Goal: Task Accomplishment & Management: Complete application form

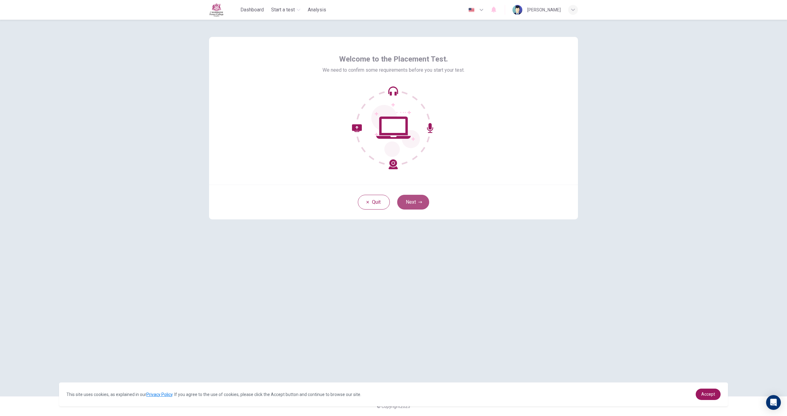
drag, startPoint x: 422, startPoint y: 196, endPoint x: 427, endPoint y: 195, distance: 4.3
click at [423, 196] on button "Next" at bounding box center [413, 202] width 32 height 15
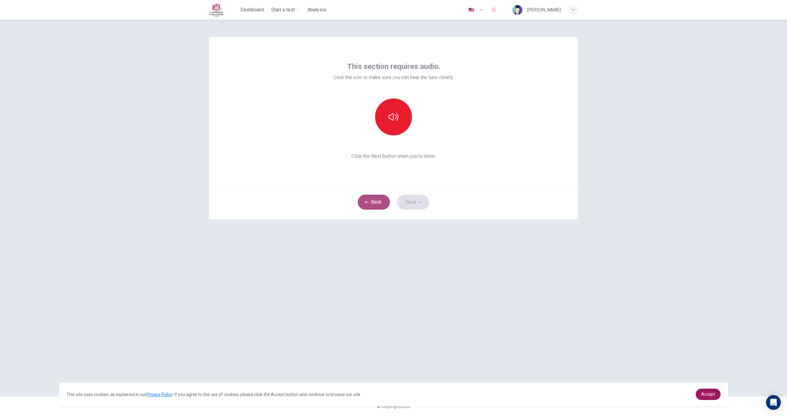
click at [371, 200] on button "Back" at bounding box center [374, 202] width 32 height 15
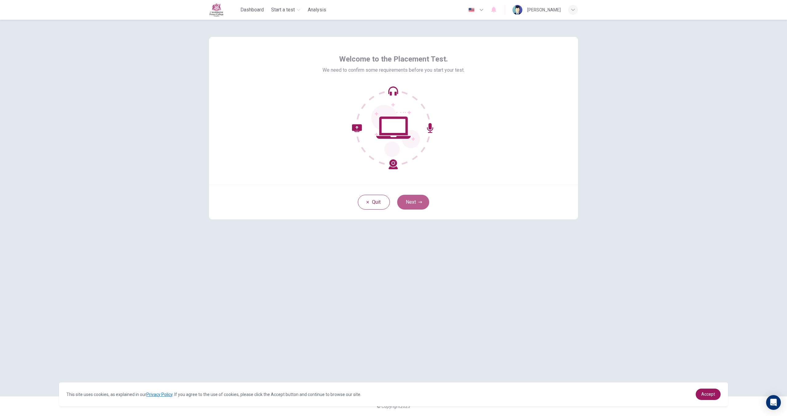
click at [404, 204] on button "Next" at bounding box center [413, 202] width 32 height 15
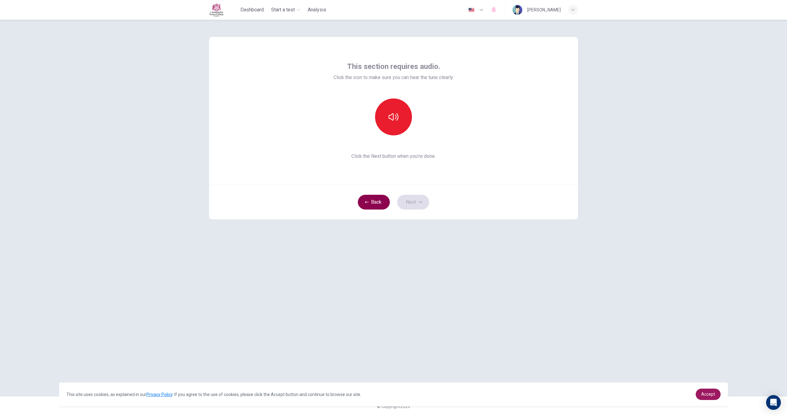
click at [387, 204] on button "Back" at bounding box center [374, 202] width 32 height 15
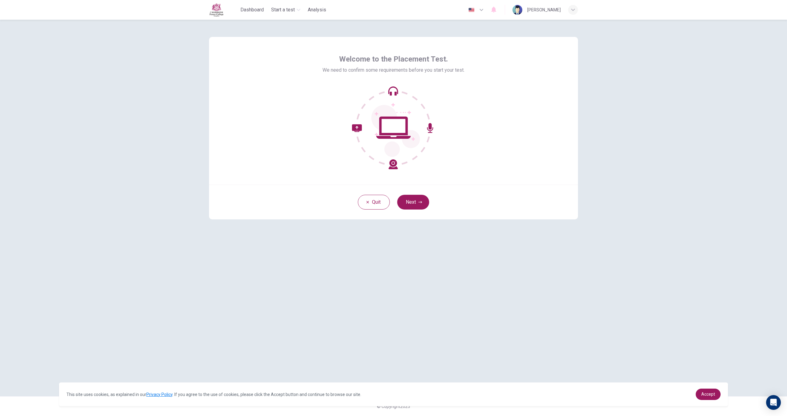
click at [415, 200] on button "Next" at bounding box center [413, 202] width 32 height 15
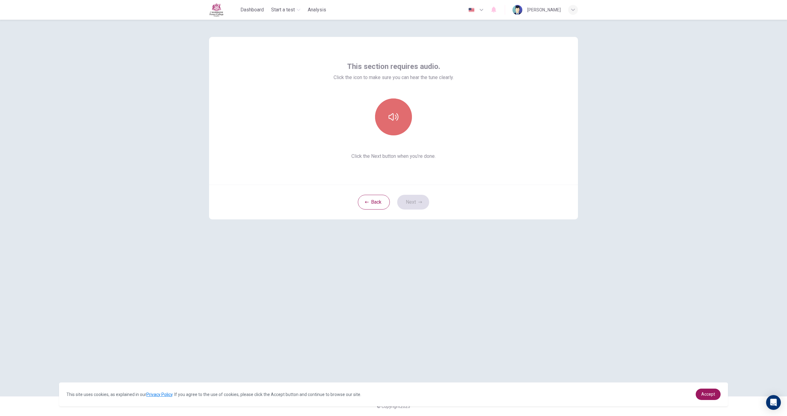
click at [397, 131] on button "button" at bounding box center [393, 116] width 37 height 37
click at [396, 134] on button "button" at bounding box center [393, 116] width 37 height 37
click at [408, 204] on button "Next" at bounding box center [413, 202] width 32 height 15
click at [406, 130] on div "Record" at bounding box center [393, 116] width 66 height 37
click at [404, 129] on div "Record" at bounding box center [393, 116] width 37 height 37
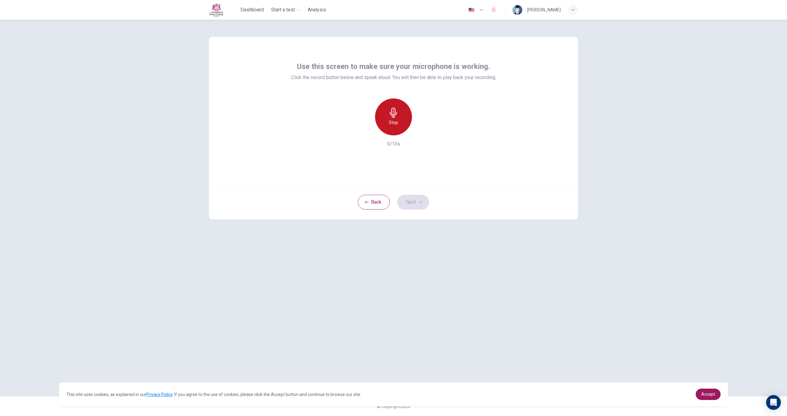
click at [404, 129] on div "Stop" at bounding box center [393, 116] width 37 height 37
click at [415, 197] on button "Next" at bounding box center [413, 202] width 32 height 15
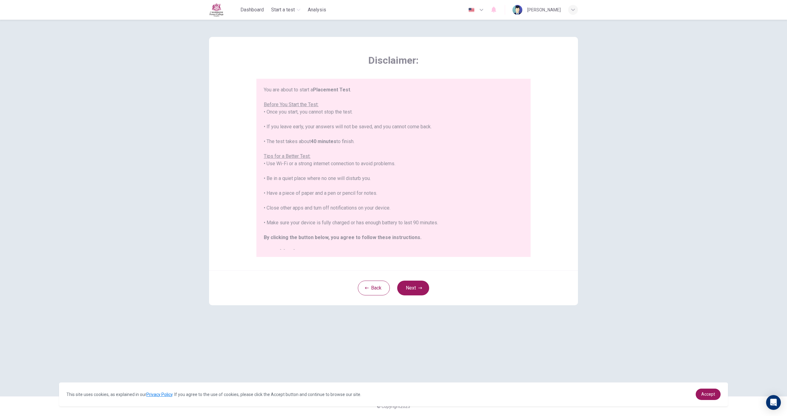
click at [421, 291] on button "Next" at bounding box center [413, 287] width 32 height 15
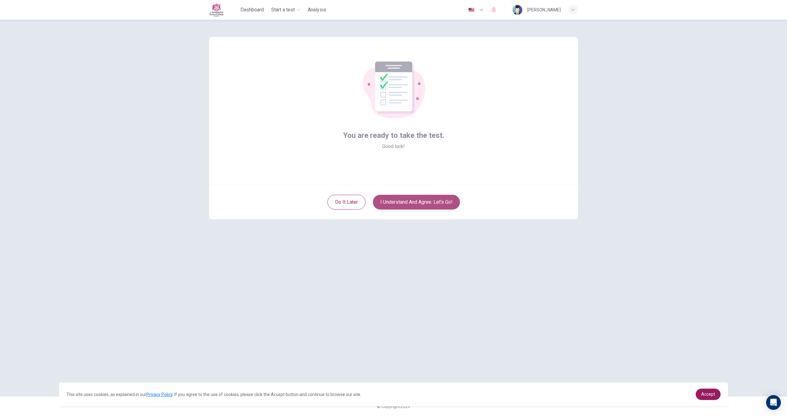
click at [394, 203] on button "I understand and agree. Let’s go!" at bounding box center [416, 202] width 87 height 15
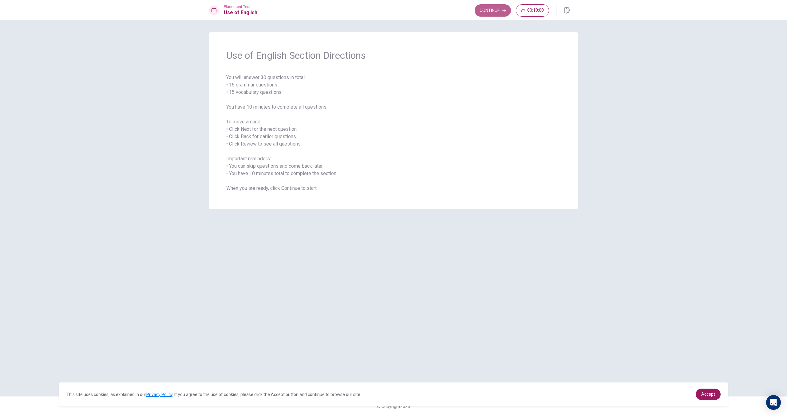
click at [487, 14] on button "Continue" at bounding box center [493, 10] width 36 height 12
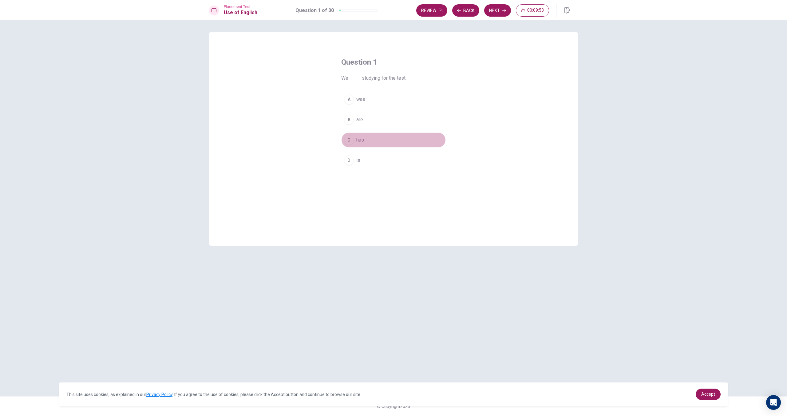
click at [359, 138] on span "has" at bounding box center [360, 139] width 8 height 7
click at [489, 14] on button "Next" at bounding box center [497, 10] width 27 height 12
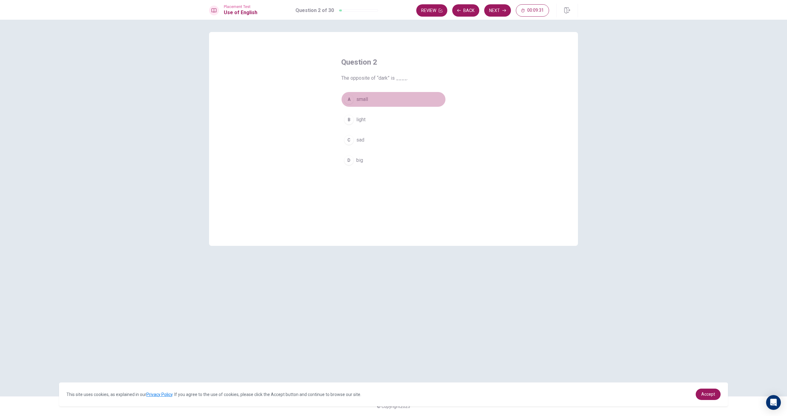
click at [346, 98] on div "A" at bounding box center [349, 99] width 10 height 10
click at [376, 137] on button "C sad" at bounding box center [393, 139] width 104 height 15
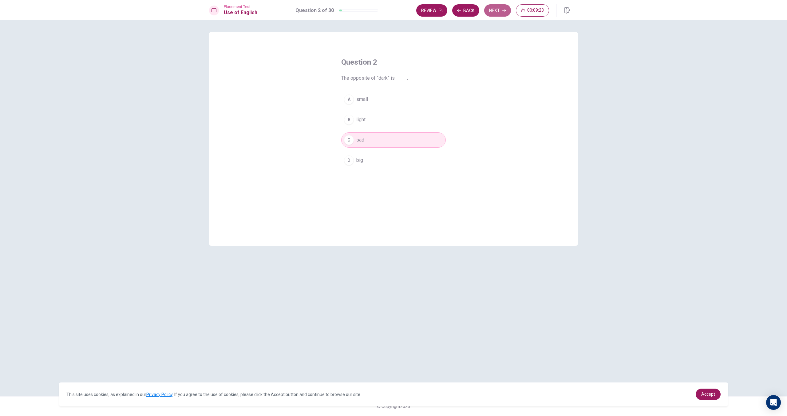
click at [500, 14] on button "Next" at bounding box center [497, 10] width 27 height 12
click at [461, 14] on button "Back" at bounding box center [465, 10] width 27 height 12
click at [392, 121] on button "B light" at bounding box center [393, 119] width 104 height 15
click at [494, 11] on button "Next" at bounding box center [497, 10] width 27 height 12
click at [357, 164] on button "D sad" at bounding box center [393, 159] width 104 height 15
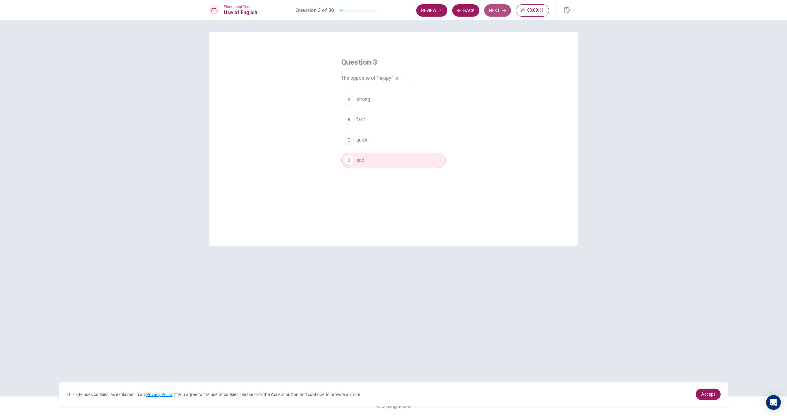
click at [488, 8] on button "Next" at bounding box center [497, 10] width 27 height 12
click at [353, 158] on button "D read" at bounding box center [393, 159] width 104 height 15
click at [368, 97] on button "A wash" at bounding box center [393, 99] width 104 height 15
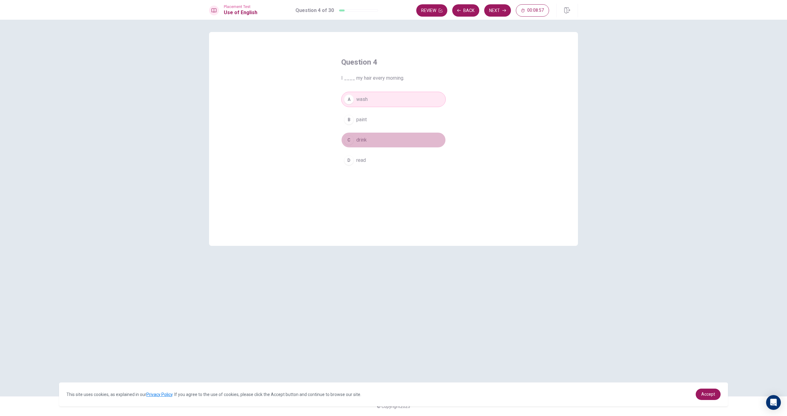
click at [379, 138] on button "C drink" at bounding box center [393, 139] width 104 height 15
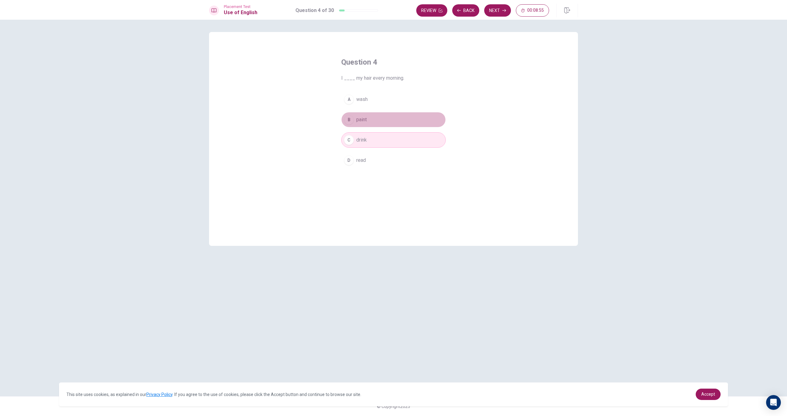
click at [380, 121] on button "B paint" at bounding box center [393, 119] width 104 height 15
click at [363, 99] on span "wash" at bounding box center [361, 99] width 11 height 7
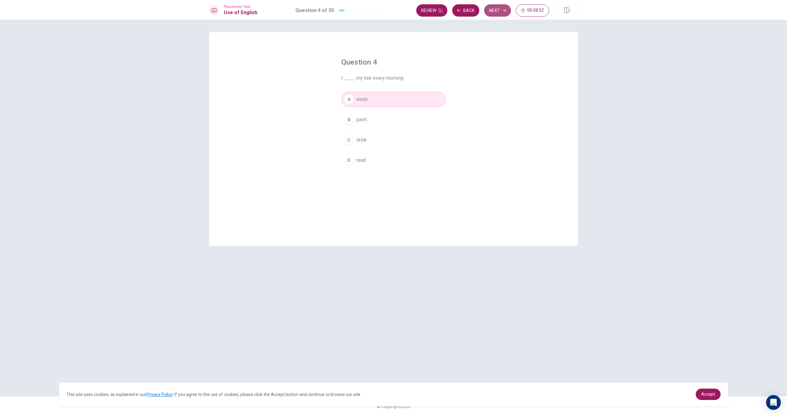
click at [504, 13] on button "Next" at bounding box center [497, 10] width 27 height 12
click at [373, 99] on button "A aren't" at bounding box center [393, 99] width 104 height 15
click at [374, 126] on button "B didn’t" at bounding box center [393, 119] width 104 height 15
click at [490, 16] on button "Next" at bounding box center [497, 10] width 27 height 12
click at [369, 99] on span "will helping" at bounding box center [368, 99] width 24 height 7
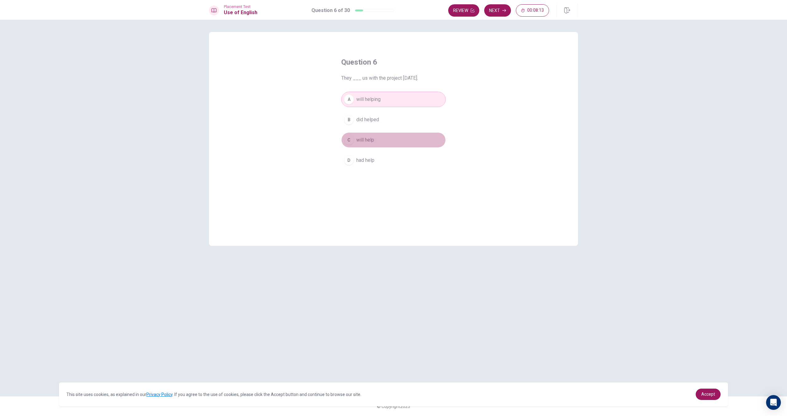
click at [388, 142] on button "C will help" at bounding box center [393, 139] width 104 height 15
click at [506, 10] on icon "button" at bounding box center [504, 11] width 4 height 4
click at [360, 143] on span "open" at bounding box center [361, 139] width 11 height 7
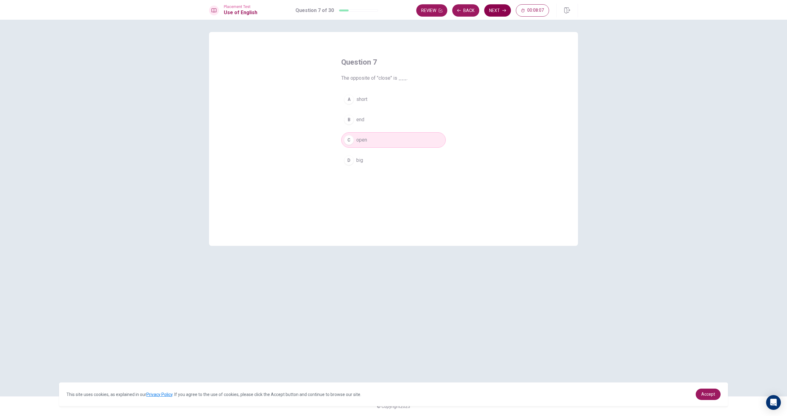
click at [498, 12] on button "Next" at bounding box center [497, 10] width 27 height 12
click at [368, 158] on button "D soft" at bounding box center [393, 159] width 104 height 15
drag, startPoint x: 490, startPoint y: 15, endPoint x: 494, endPoint y: 17, distance: 4.2
click at [491, 16] on button "Next" at bounding box center [497, 10] width 27 height 12
click at [370, 164] on button "D will start" at bounding box center [393, 159] width 104 height 15
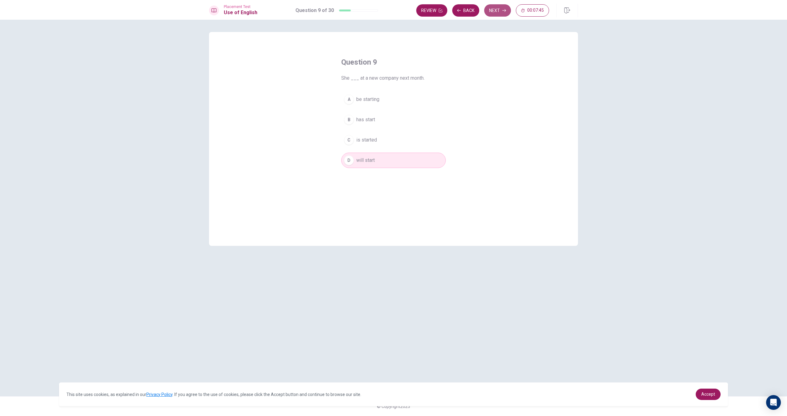
click at [495, 10] on button "Next" at bounding box center [497, 10] width 27 height 12
click at [353, 157] on button "D Do" at bounding box center [393, 159] width 104 height 15
click at [496, 12] on button "Next" at bounding box center [497, 10] width 27 height 12
click at [367, 102] on span "arrive" at bounding box center [362, 99] width 12 height 7
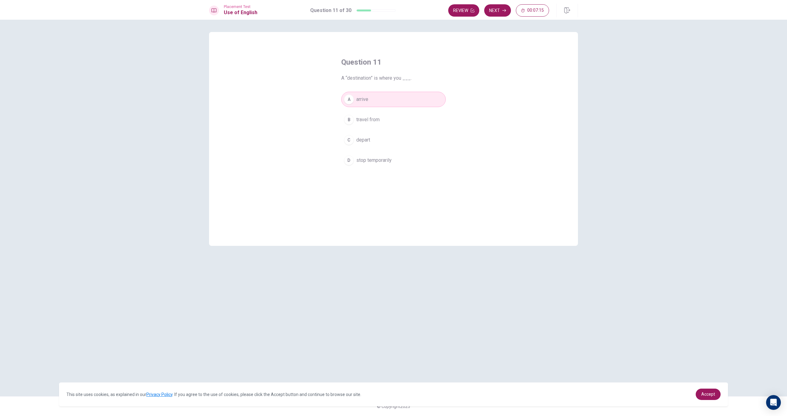
click at [373, 119] on span "travel from" at bounding box center [367, 119] width 23 height 7
drag, startPoint x: 372, startPoint y: 128, endPoint x: 371, endPoint y: 133, distance: 5.4
click at [372, 128] on div "A arrive B travel from C depart D stop temporarily" at bounding box center [393, 130] width 104 height 76
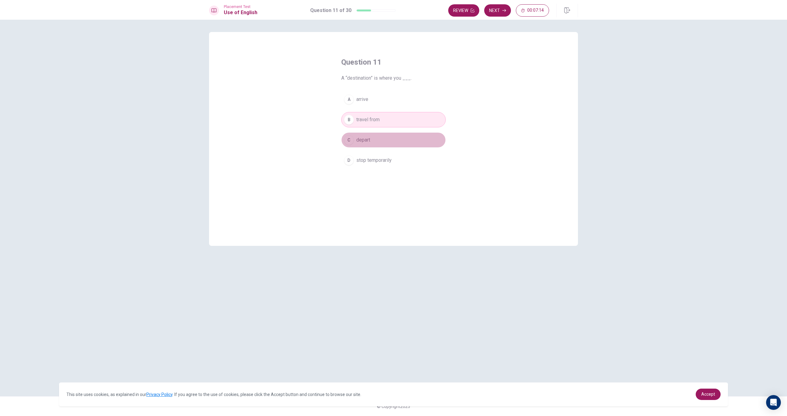
drag, startPoint x: 371, startPoint y: 137, endPoint x: 370, endPoint y: 140, distance: 3.4
click at [371, 137] on button "C depart" at bounding box center [393, 139] width 104 height 15
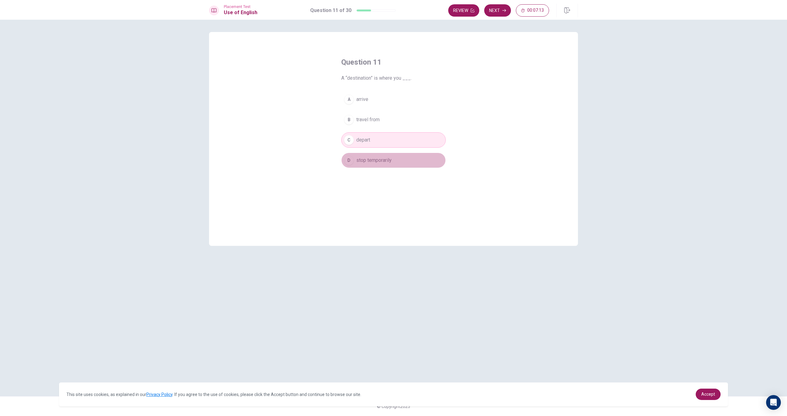
click at [373, 156] on span "stop temporarily" at bounding box center [373, 159] width 35 height 7
click at [382, 130] on div "A arrive B travel from C depart D stop temporarily" at bounding box center [393, 130] width 104 height 76
click at [382, 125] on button "B travel from" at bounding box center [393, 119] width 104 height 15
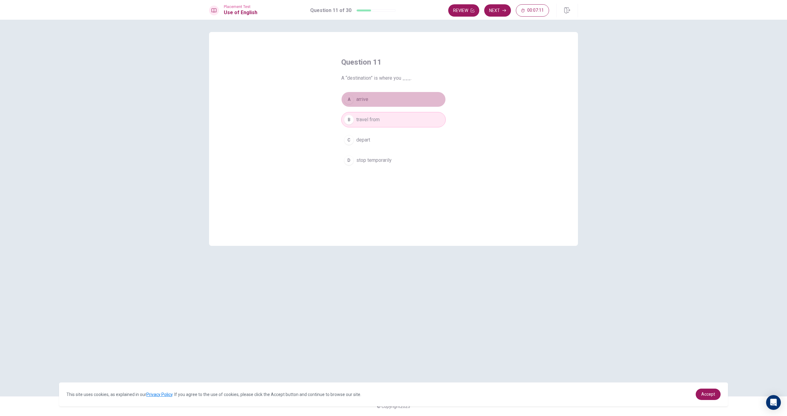
click at [369, 102] on button "A arrive" at bounding box center [393, 99] width 104 height 15
click at [382, 123] on button "B travel from" at bounding box center [393, 119] width 104 height 15
click at [390, 161] on span "stop temporarily" at bounding box center [373, 159] width 35 height 7
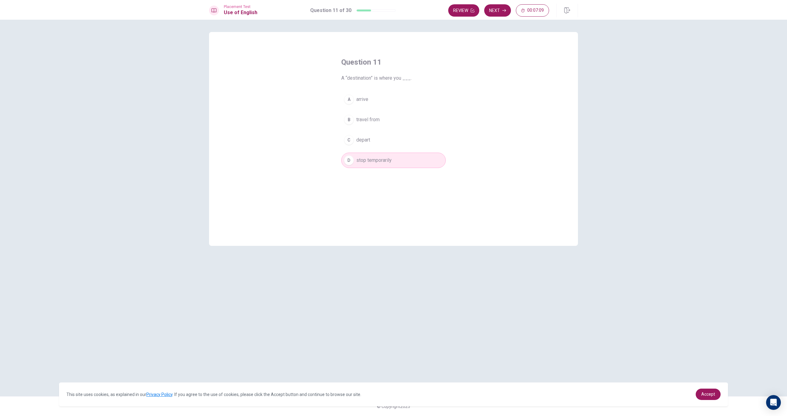
click at [376, 147] on div "A arrive B travel from C depart D stop temporarily" at bounding box center [393, 130] width 104 height 76
click at [376, 140] on button "C depart" at bounding box center [393, 139] width 104 height 15
click at [499, 12] on button "Next" at bounding box center [497, 10] width 27 height 12
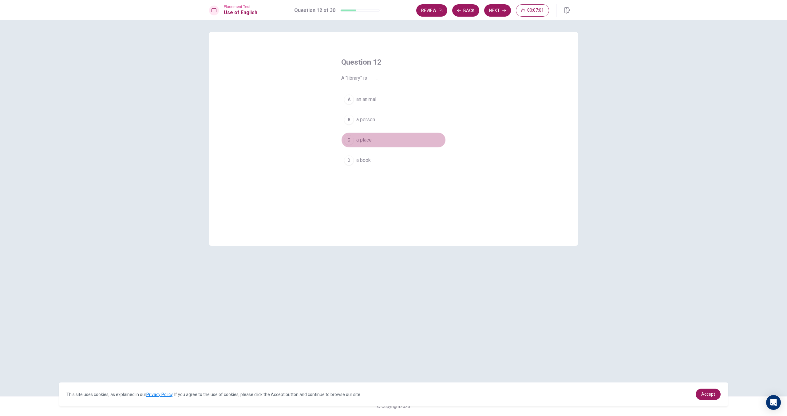
drag, startPoint x: 371, startPoint y: 142, endPoint x: 399, endPoint y: 109, distance: 42.7
click at [372, 142] on span "a place" at bounding box center [363, 139] width 15 height 7
drag, startPoint x: 494, startPoint y: 8, endPoint x: 492, endPoint y: 11, distance: 3.7
click at [494, 8] on button "Next" at bounding box center [497, 10] width 27 height 12
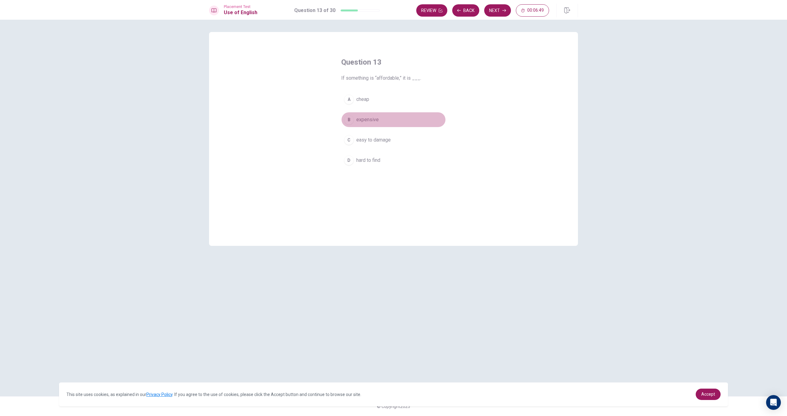
click at [375, 122] on span "expensive" at bounding box center [367, 119] width 22 height 7
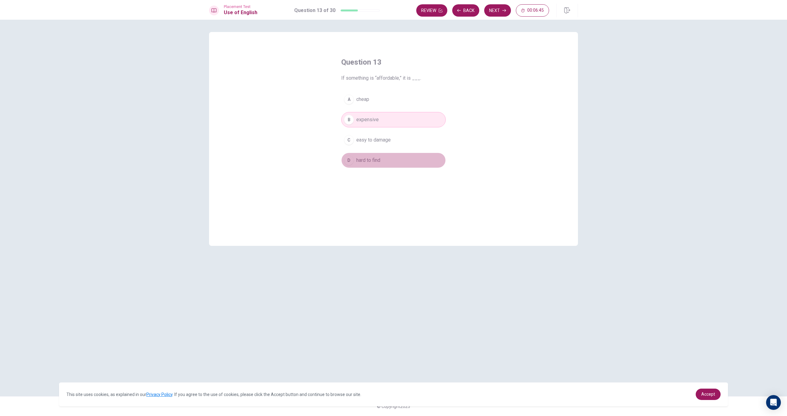
click at [376, 159] on span "hard to find" at bounding box center [368, 159] width 24 height 7
click at [384, 120] on button "B expensive" at bounding box center [393, 119] width 104 height 15
click at [499, 16] on button "Next" at bounding box center [497, 10] width 27 height 12
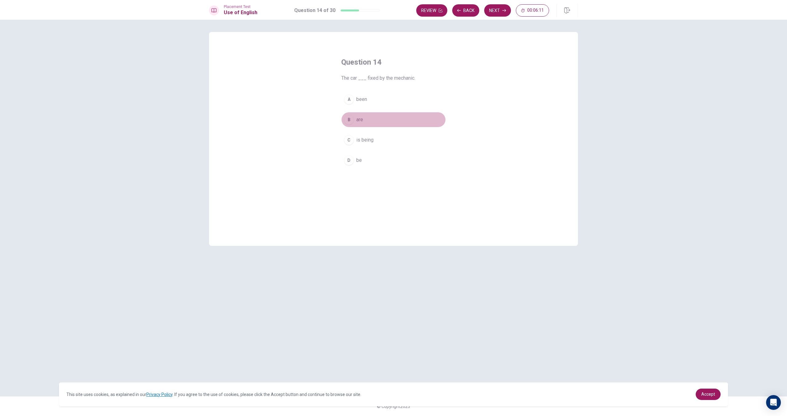
click at [354, 122] on button "B are" at bounding box center [393, 119] width 104 height 15
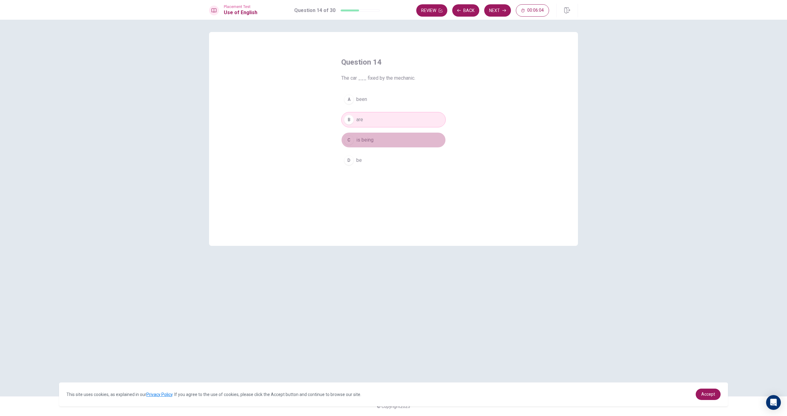
click at [375, 141] on button "C is being" at bounding box center [393, 139] width 104 height 15
click at [494, 12] on button "Next" at bounding box center [497, 10] width 27 height 12
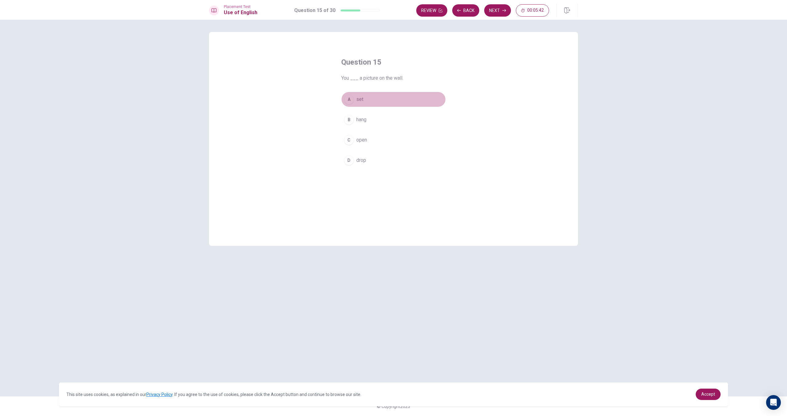
click at [366, 100] on button "A set" at bounding box center [393, 99] width 104 height 15
click at [505, 12] on icon "button" at bounding box center [504, 11] width 4 height 4
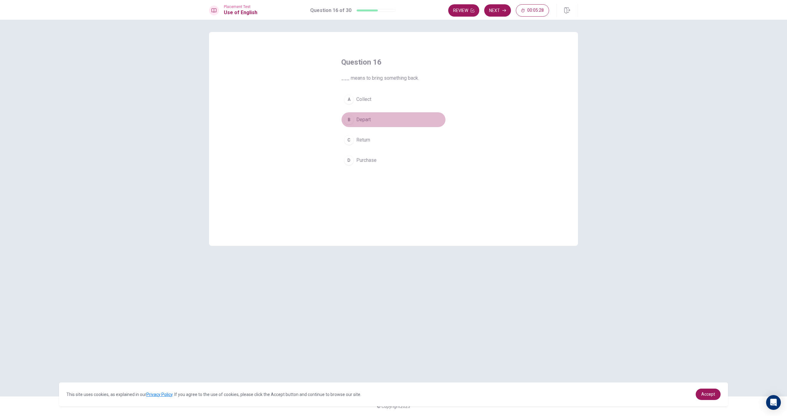
click at [374, 119] on button "B Depart" at bounding box center [393, 119] width 104 height 15
click at [362, 140] on span "Return" at bounding box center [363, 139] width 14 height 7
click at [498, 13] on button "Next" at bounding box center [497, 10] width 27 height 12
drag, startPoint x: 376, startPoint y: 163, endPoint x: 402, endPoint y: 135, distance: 37.9
click at [377, 163] on button "D visited" at bounding box center [393, 159] width 104 height 15
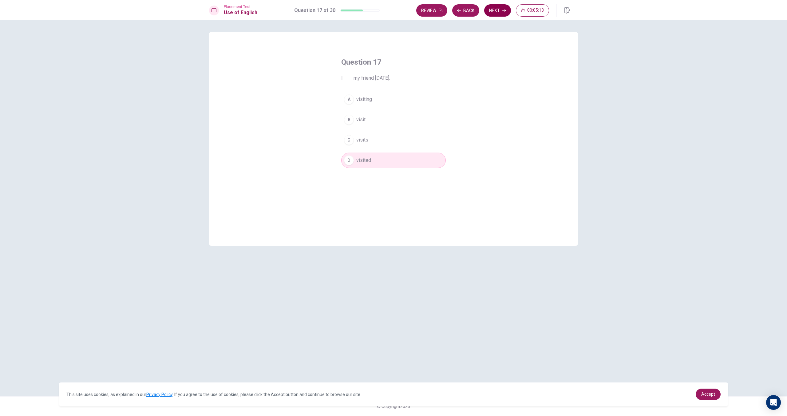
click at [497, 10] on button "Next" at bounding box center [497, 10] width 27 height 12
click at [376, 159] on span "examine carefully" at bounding box center [375, 159] width 38 height 7
click at [388, 117] on button "B build" at bounding box center [393, 119] width 104 height 15
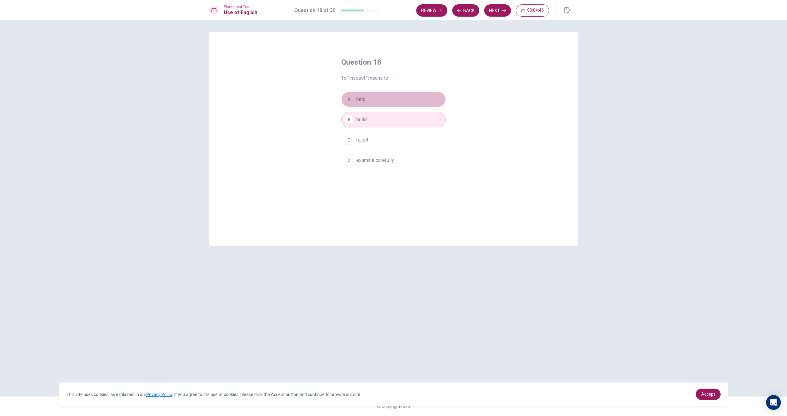
click at [412, 92] on button "A help" at bounding box center [393, 99] width 104 height 15
click at [392, 138] on button "C reject" at bounding box center [393, 139] width 104 height 15
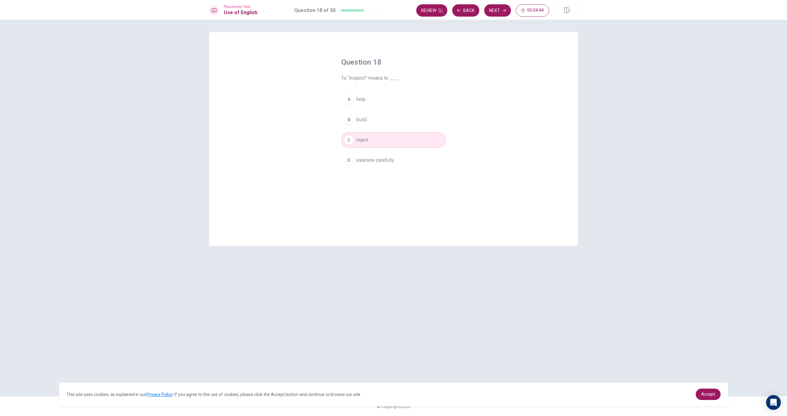
click at [385, 108] on div "A help B build C reject D examine carefully" at bounding box center [393, 130] width 104 height 76
click at [385, 104] on button "A help" at bounding box center [393, 99] width 104 height 15
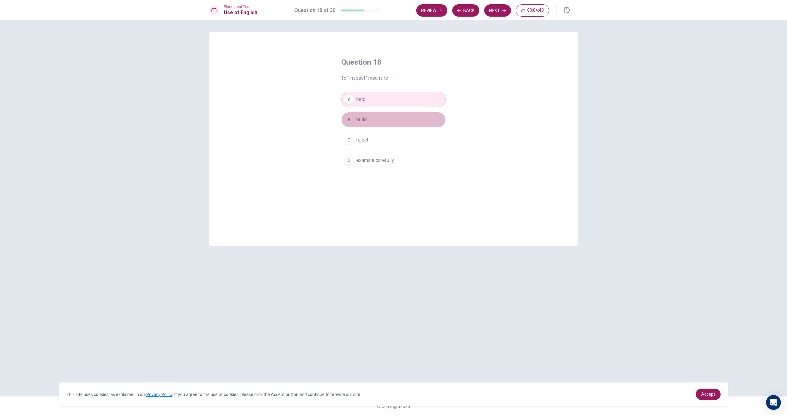
click at [381, 113] on button "B build" at bounding box center [393, 119] width 104 height 15
click at [423, 106] on button "A help" at bounding box center [393, 99] width 104 height 15
click at [492, 16] on button "Next" at bounding box center [497, 10] width 27 height 12
click at [384, 102] on span "small piece of information" at bounding box center [384, 99] width 56 height 7
click at [496, 16] on button "Next" at bounding box center [497, 10] width 27 height 12
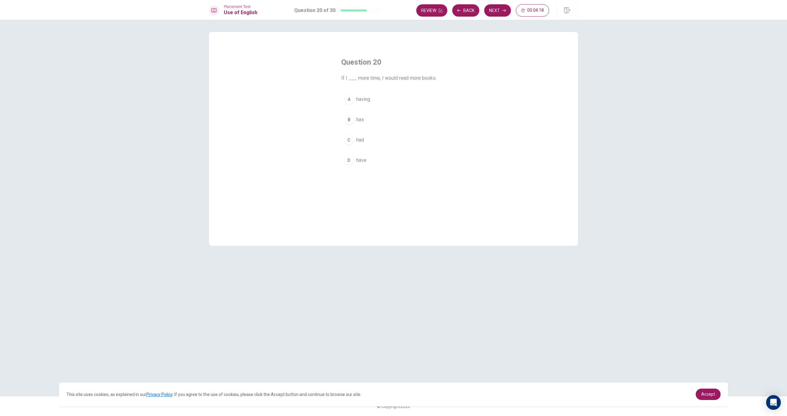
click at [364, 154] on button "D have" at bounding box center [393, 159] width 104 height 15
click at [498, 10] on button "Next" at bounding box center [497, 10] width 27 height 12
click at [365, 95] on button "A reject" at bounding box center [393, 99] width 104 height 15
click at [376, 156] on button "D understand" at bounding box center [393, 159] width 104 height 15
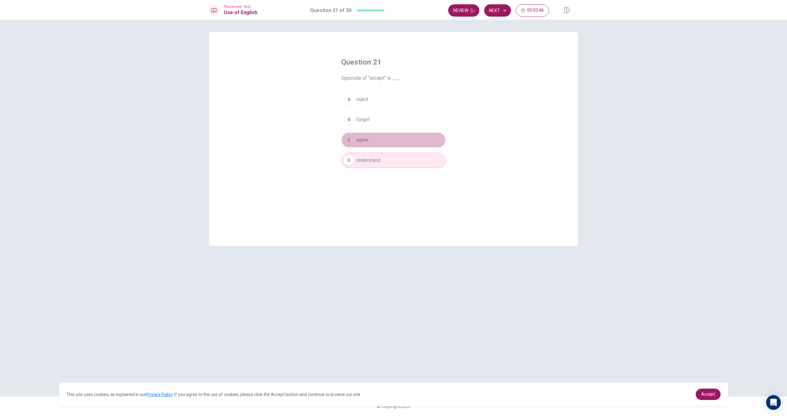
click at [376, 144] on button "C agree" at bounding box center [393, 139] width 104 height 15
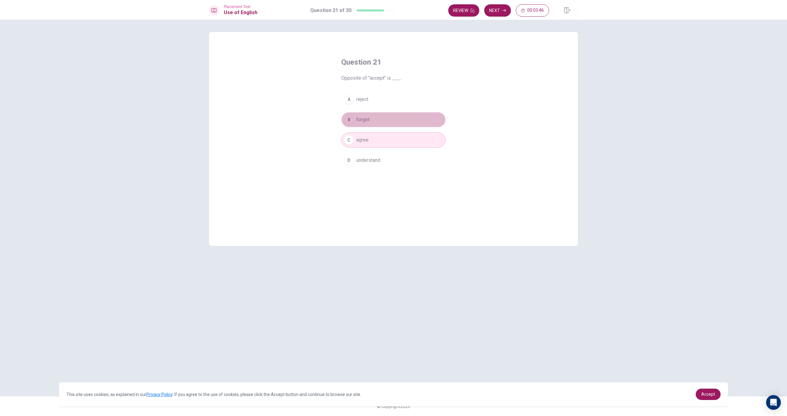
click at [388, 126] on button "B forget" at bounding box center [393, 119] width 104 height 15
click at [400, 108] on div "A reject B forget C agree D understand" at bounding box center [393, 130] width 104 height 76
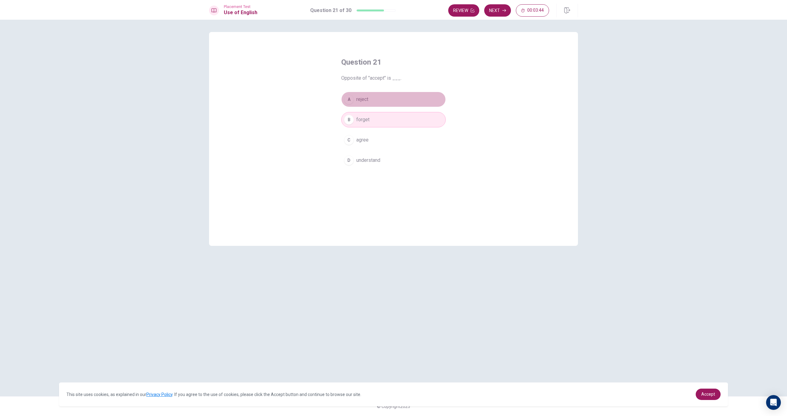
click at [397, 99] on button "A reject" at bounding box center [393, 99] width 104 height 15
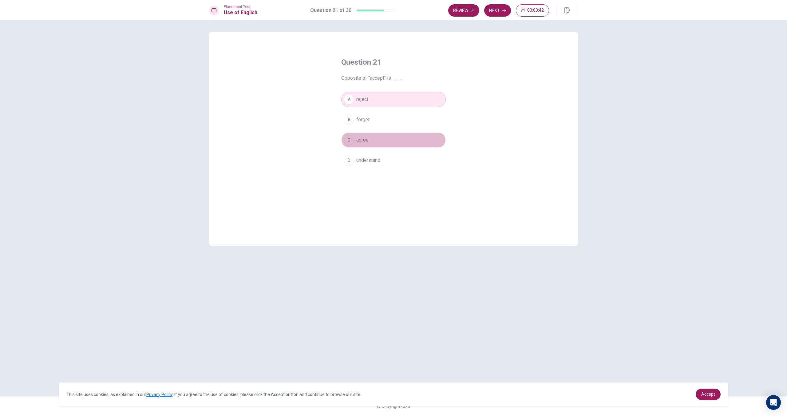
drag, startPoint x: 383, startPoint y: 142, endPoint x: 624, endPoint y: 3, distance: 278.4
click at [384, 141] on button "C agree" at bounding box center [393, 139] width 104 height 15
click at [497, 11] on button "Next" at bounding box center [497, 10] width 27 height 12
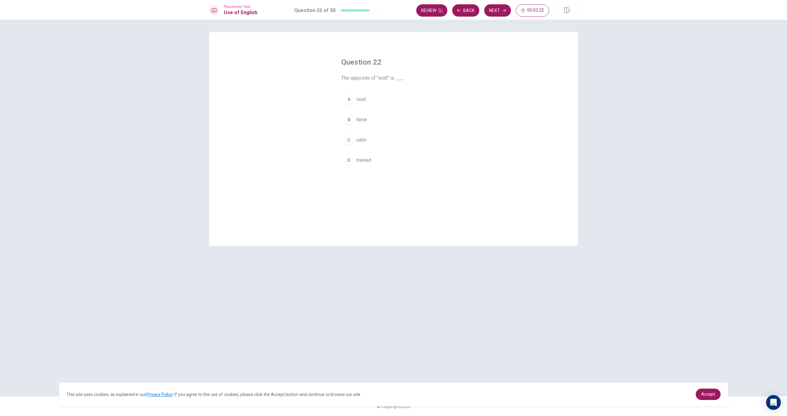
click at [376, 122] on button "B tame" at bounding box center [393, 119] width 104 height 15
click at [497, 13] on button "Next" at bounding box center [497, 10] width 27 height 12
drag, startPoint x: 378, startPoint y: 141, endPoint x: 384, endPoint y: 137, distance: 7.1
click at [378, 141] on span "pharmacist" at bounding box center [368, 139] width 24 height 7
click at [387, 156] on button "D teacher" at bounding box center [393, 159] width 104 height 15
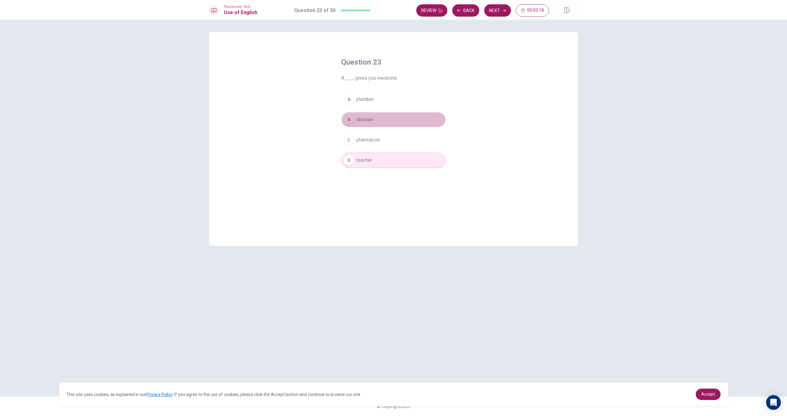
click at [384, 119] on button "B librarian" at bounding box center [393, 119] width 104 height 15
click at [378, 95] on button "A plumber" at bounding box center [393, 99] width 104 height 15
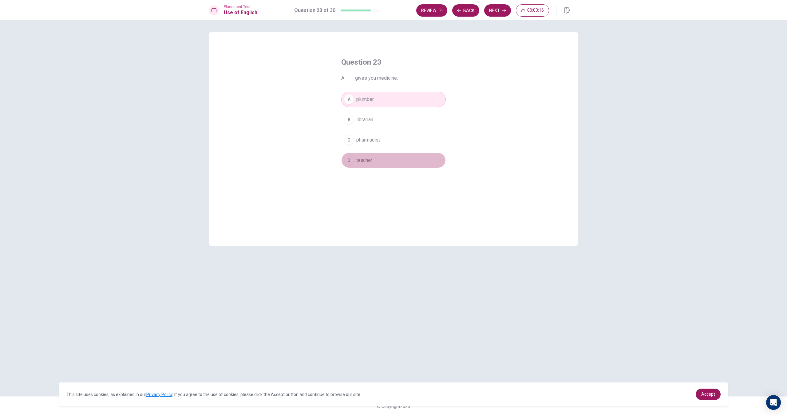
drag, startPoint x: 407, startPoint y: 156, endPoint x: 394, endPoint y: 142, distance: 18.9
click at [406, 156] on button "D teacher" at bounding box center [393, 159] width 104 height 15
click at [392, 140] on button "C pharmacist" at bounding box center [393, 139] width 104 height 15
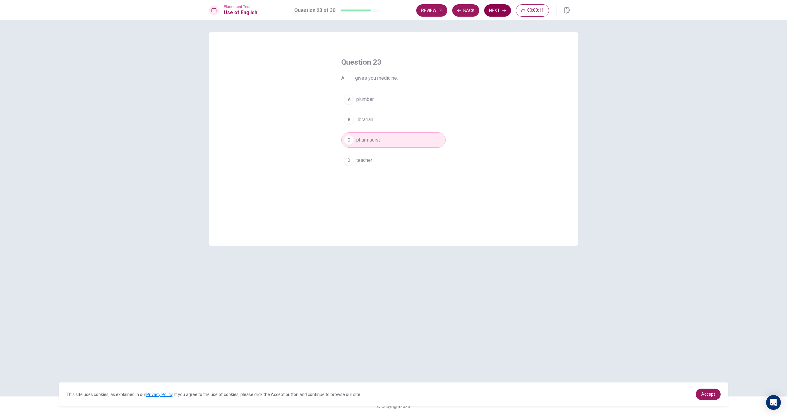
click at [497, 10] on button "Next" at bounding box center [497, 10] width 27 height 12
click at [412, 157] on button "D handed down over time" at bounding box center [393, 159] width 104 height 15
click at [408, 144] on button "C brand new" at bounding box center [393, 139] width 104 height 15
click at [395, 124] on button "B recent" at bounding box center [393, 119] width 104 height 15
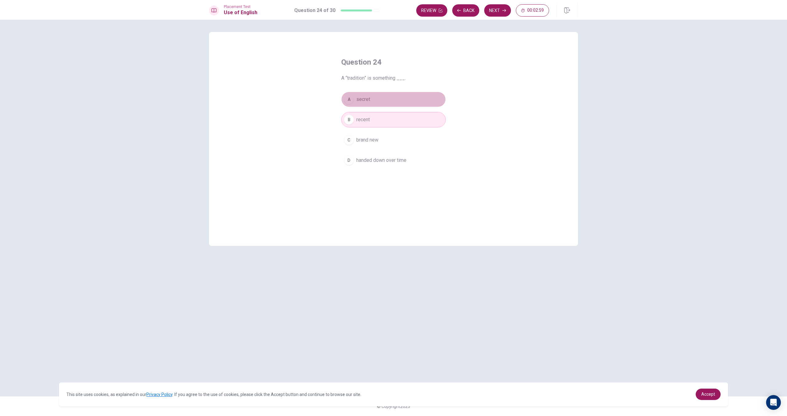
click at [400, 103] on button "A secret" at bounding box center [393, 99] width 104 height 15
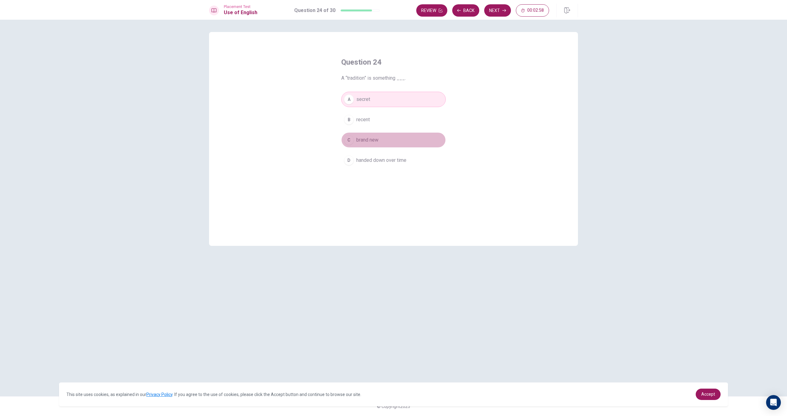
drag, startPoint x: 399, startPoint y: 139, endPoint x: 430, endPoint y: 99, distance: 50.7
click at [399, 138] on button "C brand new" at bounding box center [393, 139] width 104 height 15
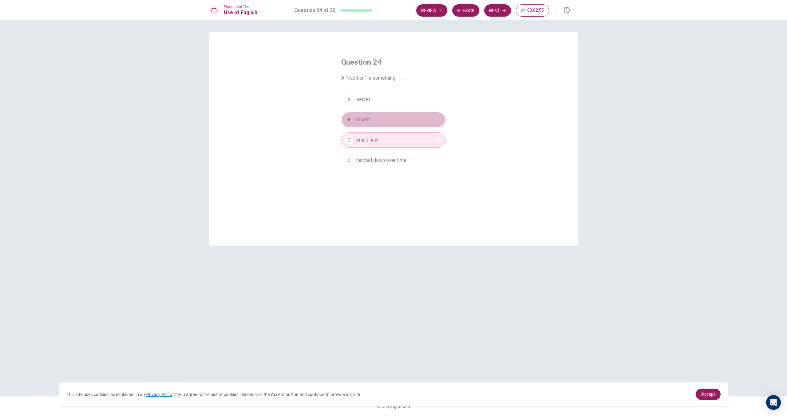
drag, startPoint x: 372, startPoint y: 124, endPoint x: 374, endPoint y: 121, distance: 4.1
click at [372, 125] on button "B recent" at bounding box center [393, 119] width 104 height 15
click at [497, 14] on button "Next" at bounding box center [497, 10] width 27 height 12
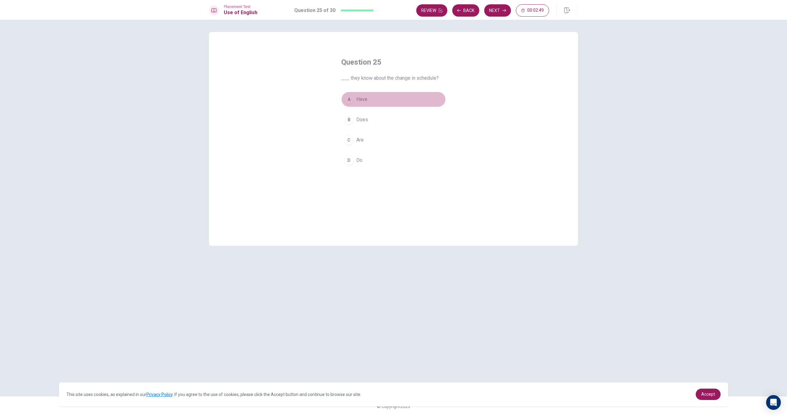
click at [389, 104] on button "A Have" at bounding box center [393, 99] width 104 height 15
click at [384, 116] on button "B Does" at bounding box center [393, 119] width 104 height 15
click at [395, 157] on button "D Do" at bounding box center [393, 159] width 104 height 15
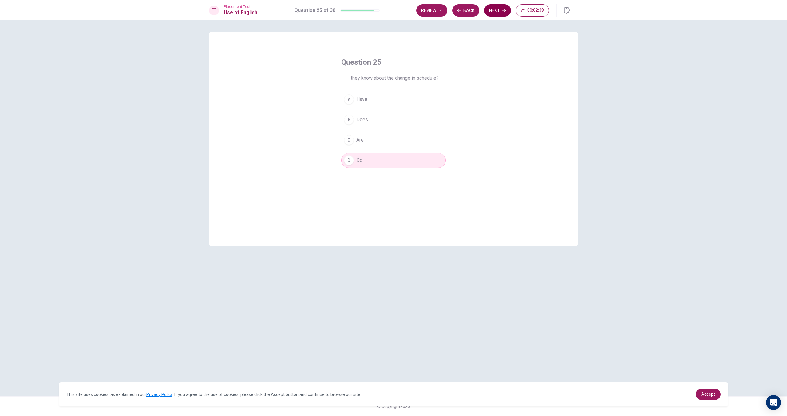
click at [498, 11] on button "Next" at bounding box center [497, 10] width 27 height 12
click at [462, 9] on button "Review" at bounding box center [463, 10] width 31 height 12
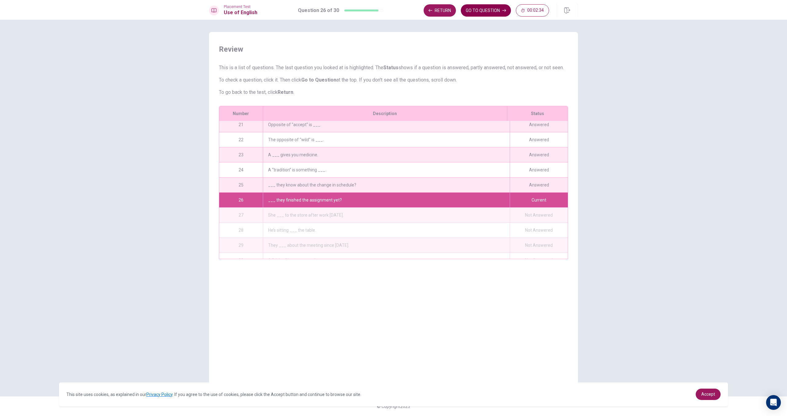
scroll to position [314, 0]
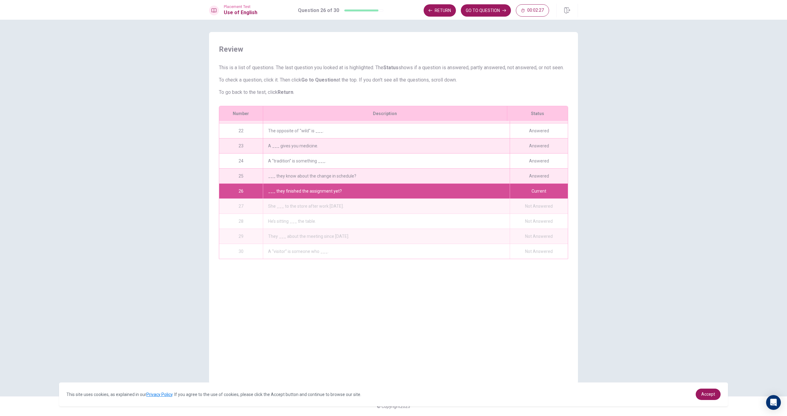
drag, startPoint x: 471, startPoint y: 183, endPoint x: 458, endPoint y: 197, distance: 19.4
click at [470, 214] on div "01 We ____ studying for the test. Answered 02 The opposite of “dark” is ____. A…" at bounding box center [393, 190] width 349 height 138
click at [492, 14] on button "GO TO QUESTION" at bounding box center [486, 10] width 50 height 12
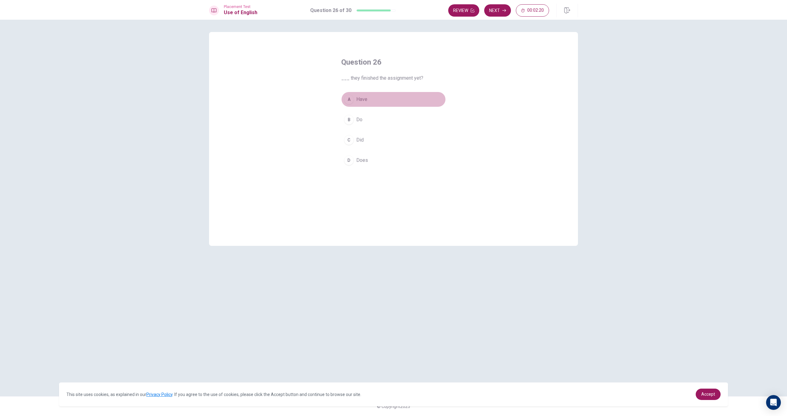
click at [369, 101] on button "A Have" at bounding box center [393, 99] width 104 height 15
click at [380, 159] on button "D Does" at bounding box center [393, 159] width 104 height 15
drag, startPoint x: 397, startPoint y: 101, endPoint x: 455, endPoint y: 66, distance: 68.3
click at [397, 101] on button "A Have" at bounding box center [393, 99] width 104 height 15
click at [502, 11] on icon "button" at bounding box center [504, 11] width 4 height 4
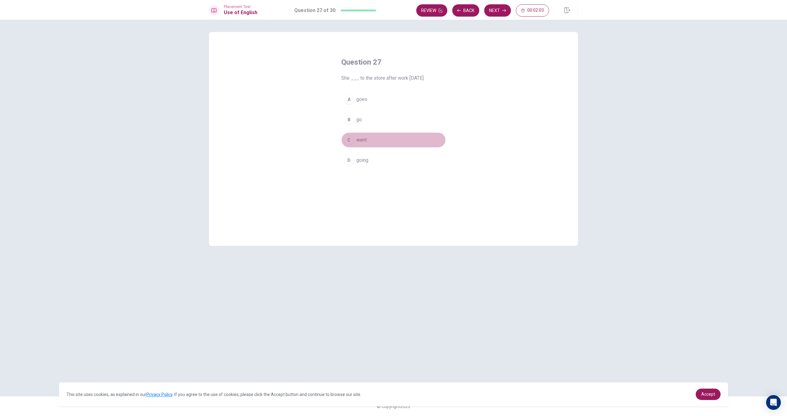
click at [375, 145] on button "C went" at bounding box center [393, 139] width 104 height 15
click at [492, 17] on div "Review Back Next 00:02:02" at bounding box center [497, 11] width 162 height 14
click at [493, 14] on button "Next" at bounding box center [497, 10] width 27 height 12
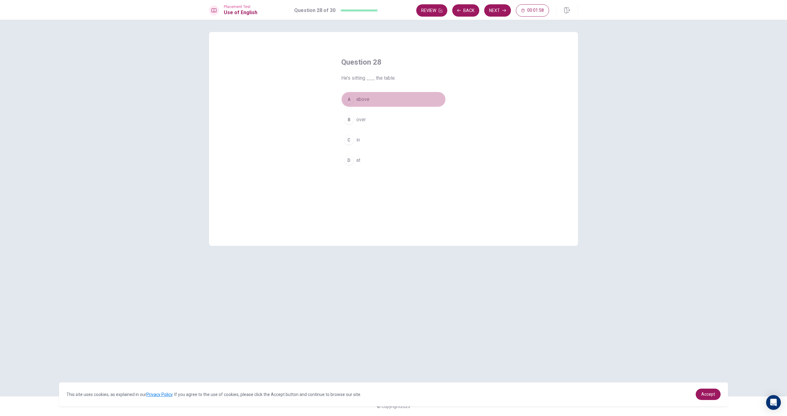
click at [368, 97] on span "above" at bounding box center [362, 99] width 13 height 7
drag, startPoint x: 495, startPoint y: 8, endPoint x: 494, endPoint y: 17, distance: 8.7
click at [495, 8] on button "Next" at bounding box center [497, 10] width 27 height 12
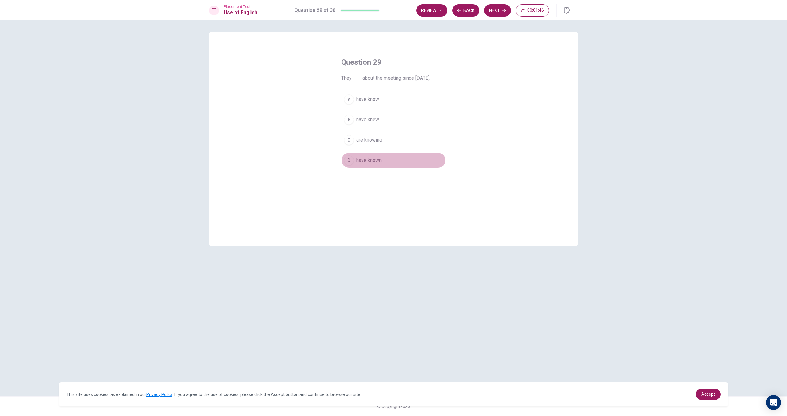
click at [387, 156] on button "D have known" at bounding box center [393, 159] width 104 height 15
click at [506, 8] on button "Next" at bounding box center [497, 10] width 27 height 12
click at [400, 141] on button "C arrives temporarily" at bounding box center [393, 139] width 104 height 15
click at [504, 11] on icon "button" at bounding box center [504, 11] width 4 height 4
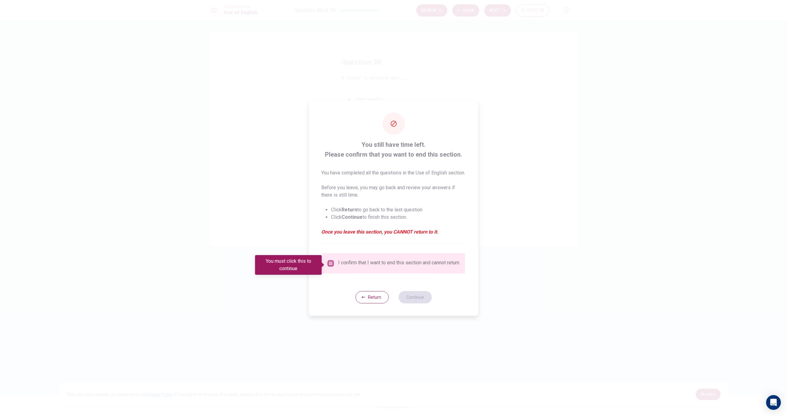
click at [330, 267] on input "You must click this to continue" at bounding box center [330, 262] width 7 height 7
click at [416, 299] on button "Continue" at bounding box center [414, 297] width 33 height 12
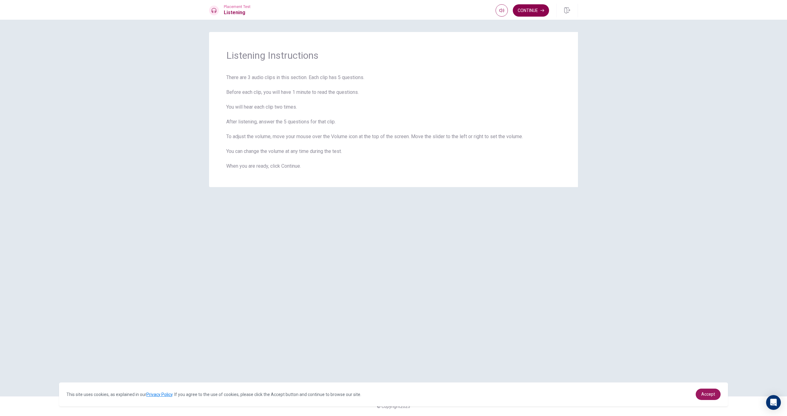
click at [526, 8] on button "Continue" at bounding box center [531, 10] width 36 height 12
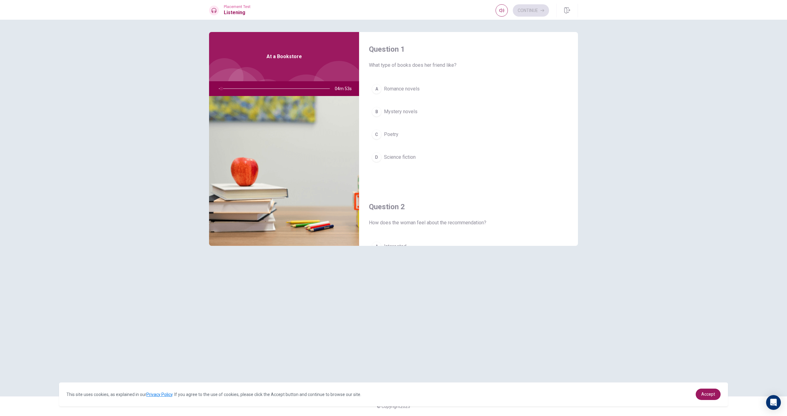
drag, startPoint x: 409, startPoint y: 119, endPoint x: 424, endPoint y: 108, distance: 18.9
click at [410, 100] on div "A Romance novels B Mystery novels C Poetry D Science fiction" at bounding box center [468, 129] width 199 height 96
drag, startPoint x: 422, startPoint y: 189, endPoint x: 424, endPoint y: 159, distance: 30.8
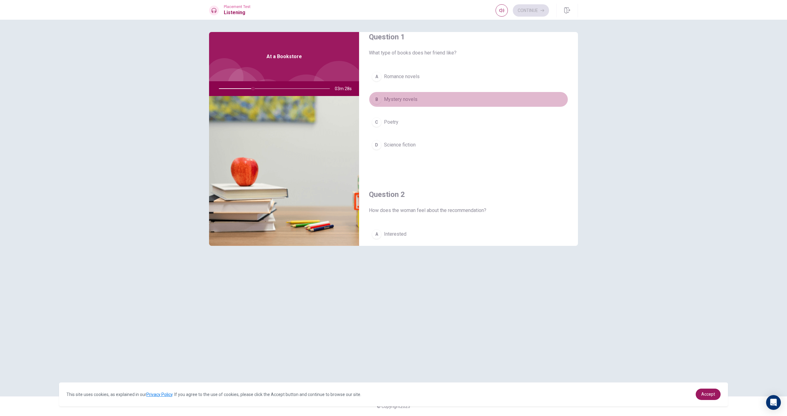
click at [419, 100] on button "B Mystery novels" at bounding box center [468, 99] width 199 height 15
type input "31"
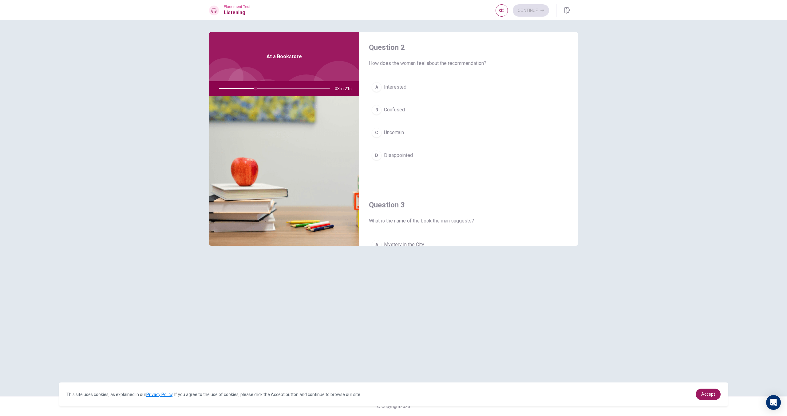
scroll to position [160, 0]
click at [398, 87] on span "Interested" at bounding box center [395, 86] width 22 height 7
type input "33"
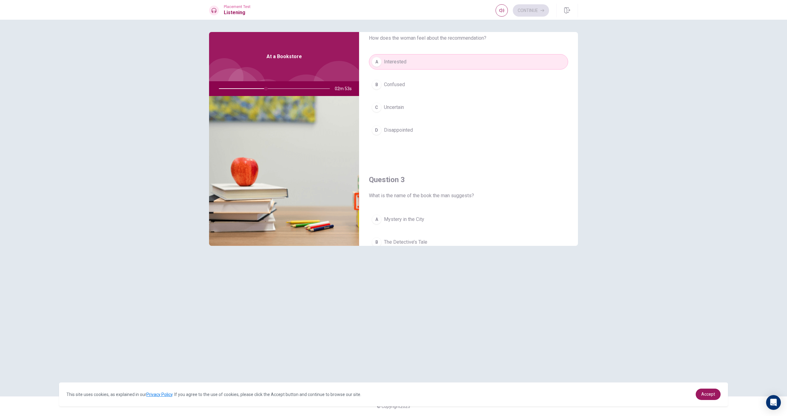
scroll to position [197, 0]
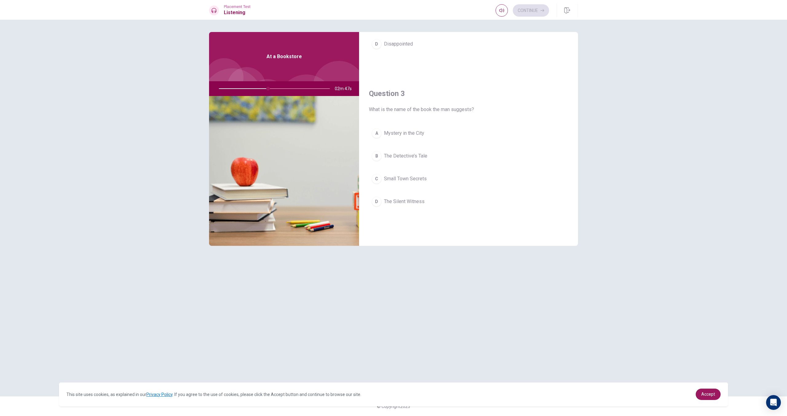
click at [424, 179] on span "Small Town Secrets" at bounding box center [405, 178] width 43 height 7
type input "44"
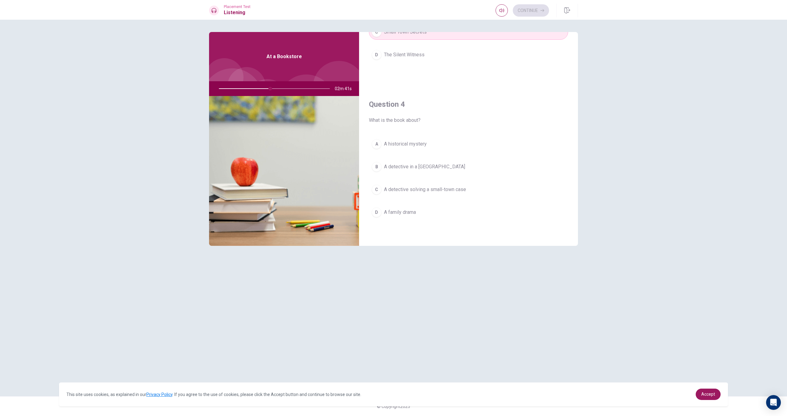
scroll to position [418, 0]
click at [435, 191] on span "A detective solving a small-town case" at bounding box center [425, 188] width 82 height 7
type input "51"
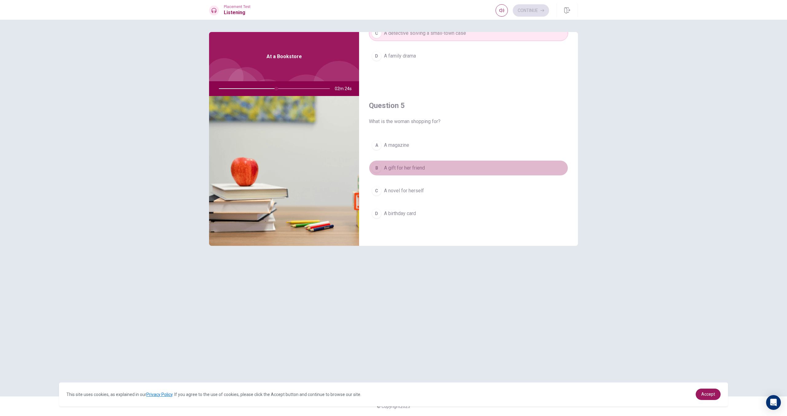
click at [424, 167] on span "A gift for her friend" at bounding box center [404, 167] width 41 height 7
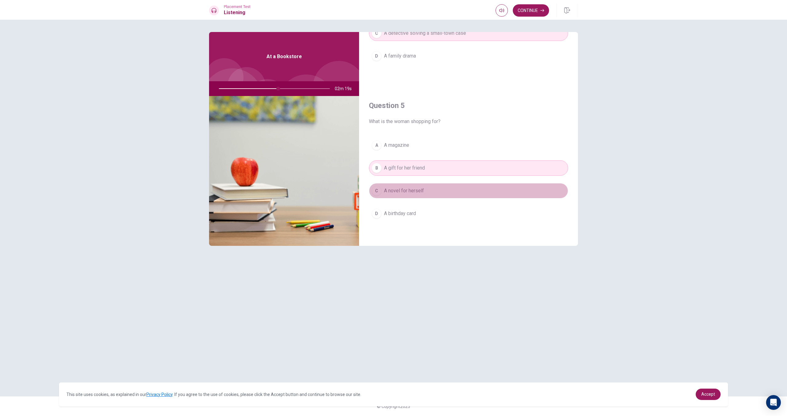
click at [471, 198] on button "C A novel for herself" at bounding box center [468, 190] width 199 height 15
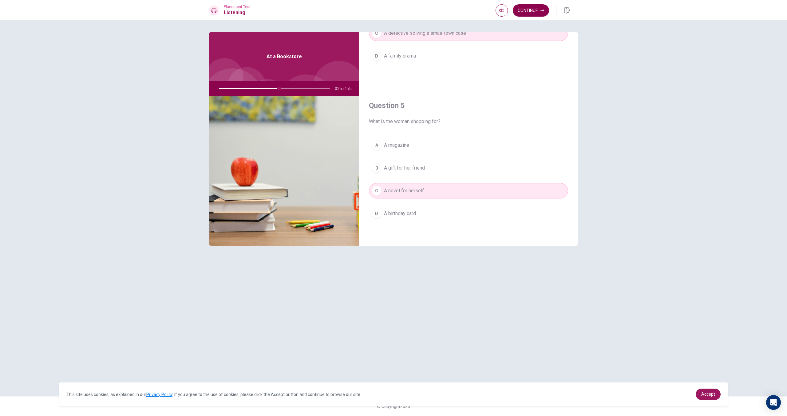
click at [526, 8] on button "Continue" at bounding box center [531, 10] width 36 height 12
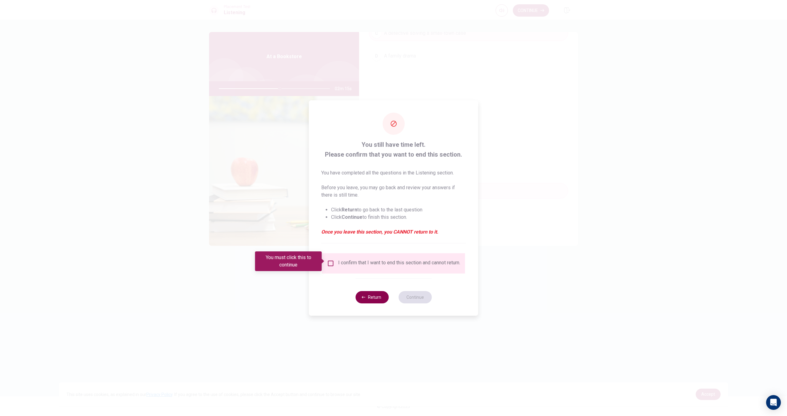
click at [370, 297] on button "Return" at bounding box center [371, 297] width 33 height 12
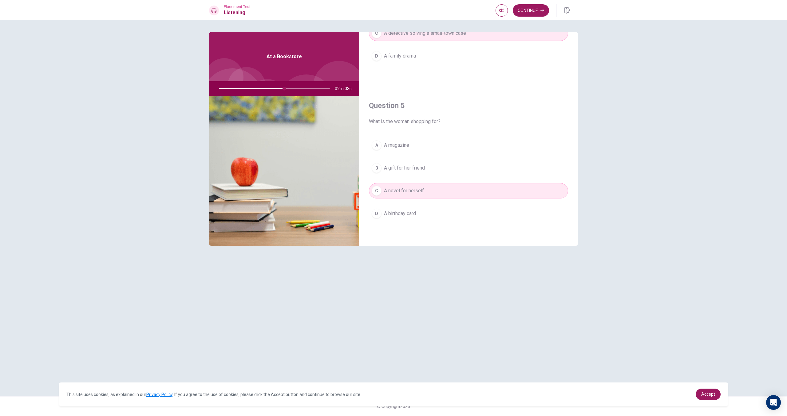
click at [291, 89] on div at bounding box center [272, 88] width 123 height 15
click at [287, 89] on div at bounding box center [272, 88] width 123 height 15
click at [409, 165] on span "A gift for her friend" at bounding box center [404, 167] width 41 height 7
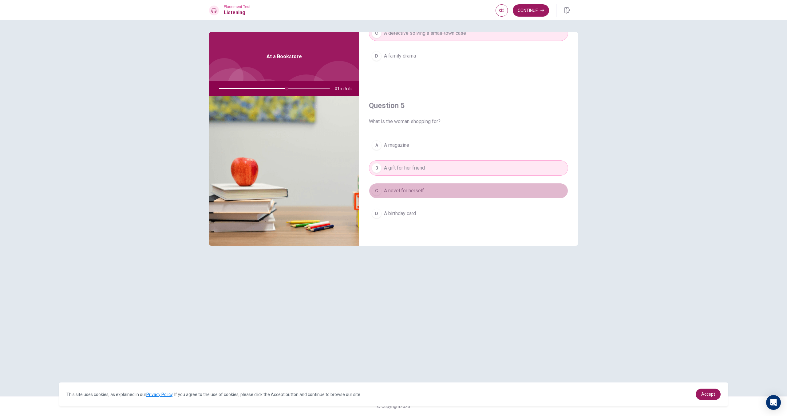
click at [407, 191] on span "A novel for herself" at bounding box center [404, 190] width 40 height 7
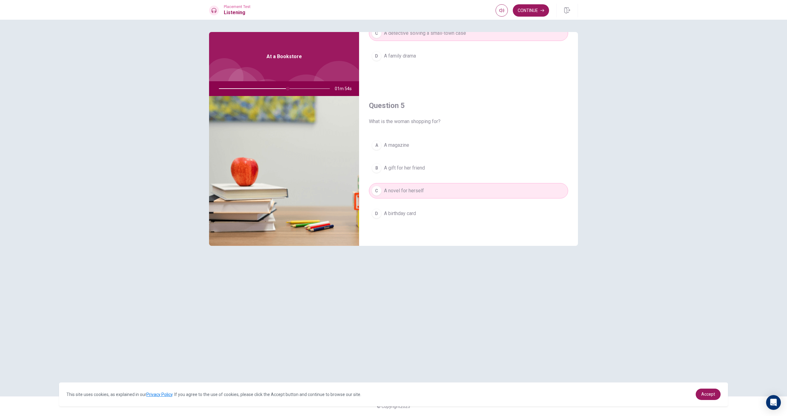
click at [424, 214] on button "D A birthday card" at bounding box center [468, 213] width 199 height 15
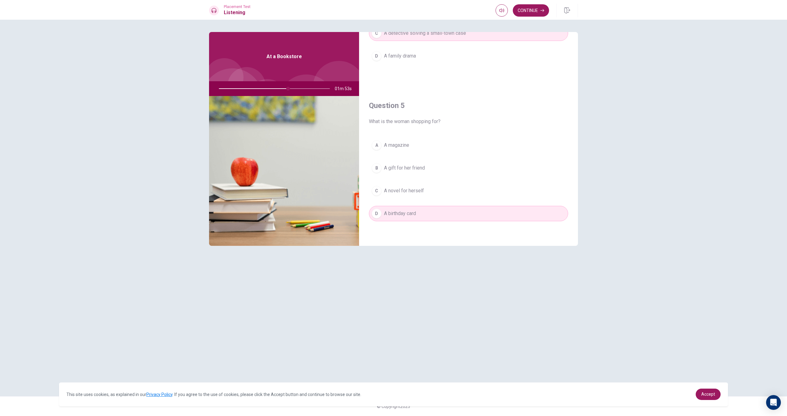
click at [412, 167] on span "A gift for her friend" at bounding box center [404, 167] width 41 height 7
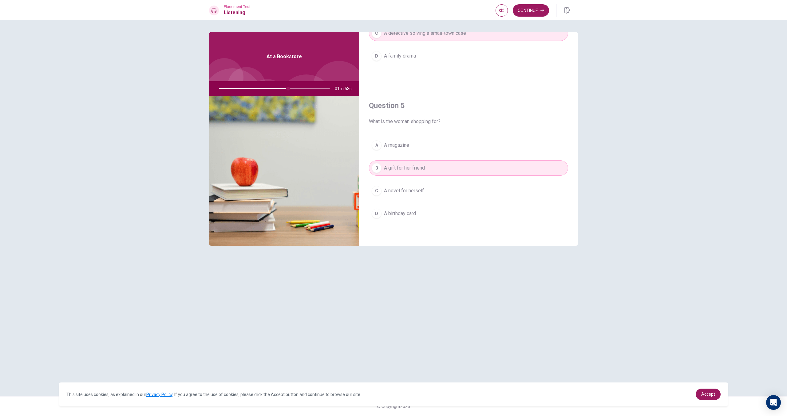
type input "63"
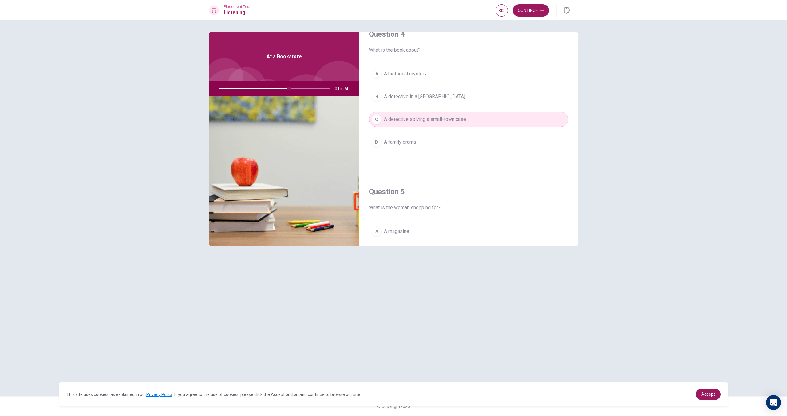
scroll to position [475, 0]
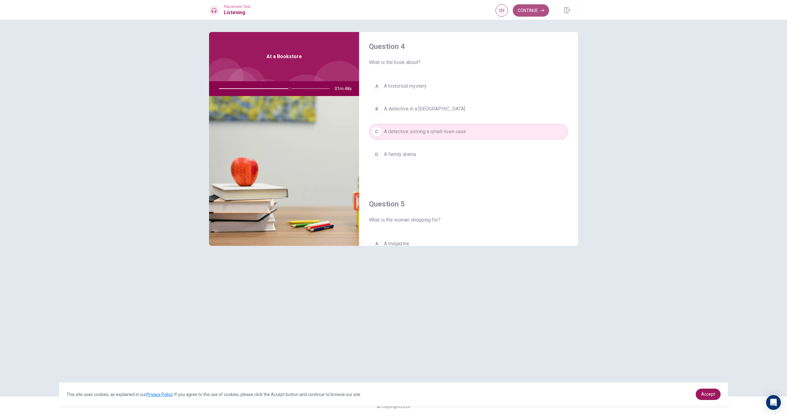
click at [538, 14] on button "Continue" at bounding box center [531, 10] width 36 height 12
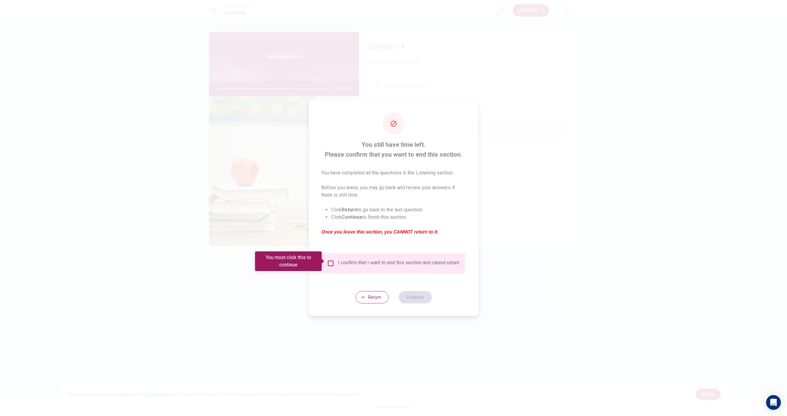
click at [334, 262] on div "I confirm that I want to end this section and cannot return." at bounding box center [393, 262] width 133 height 7
click at [331, 262] on input "You must click this to continue" at bounding box center [330, 262] width 7 height 7
click at [423, 301] on button "Continue" at bounding box center [414, 297] width 33 height 12
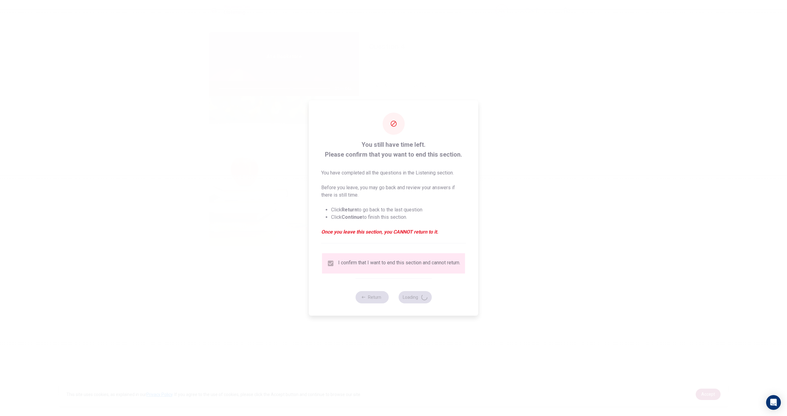
type input "66"
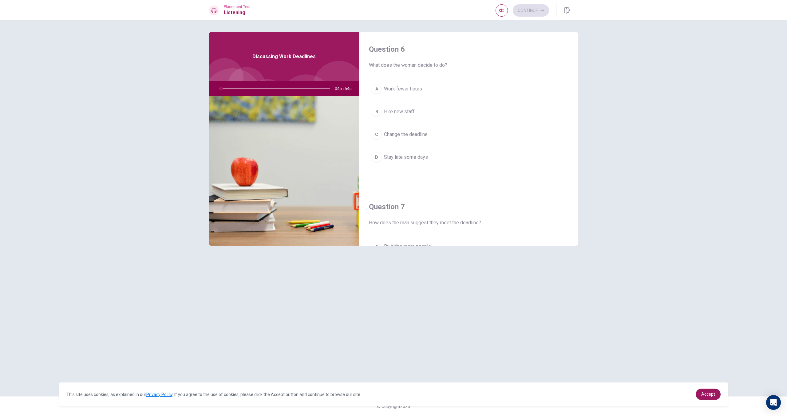
type input "2"
drag, startPoint x: 419, startPoint y: 136, endPoint x: 421, endPoint y: 114, distance: 22.2
click at [421, 114] on div "A Work fewer hours B Hire new staff C Change the deadline D Stay late some days" at bounding box center [468, 129] width 199 height 96
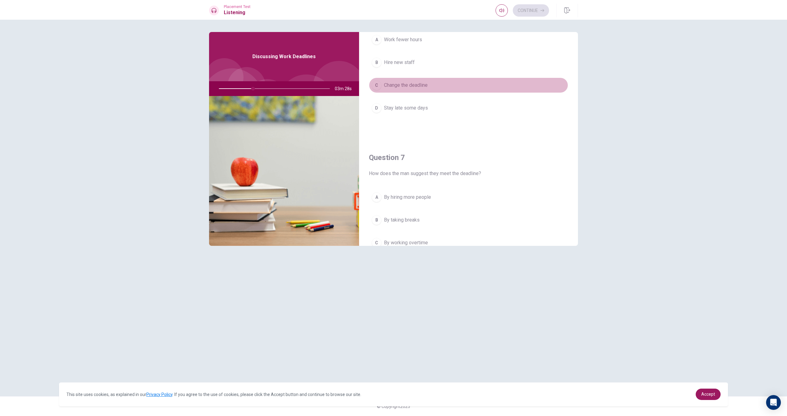
click at [418, 87] on span "Change the deadline" at bounding box center [406, 84] width 44 height 7
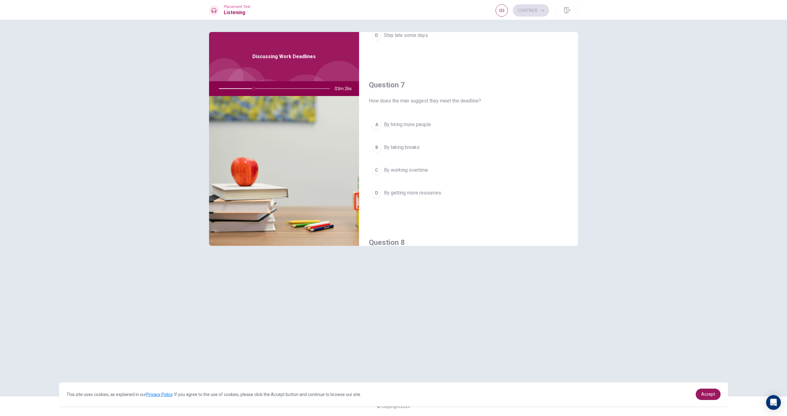
scroll to position [123, 0]
click at [421, 89] on button "B By taking breaks" at bounding box center [468, 84] width 199 height 15
type input "33"
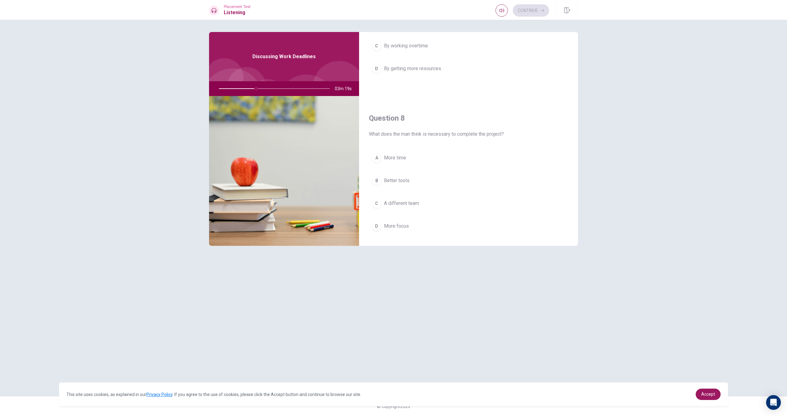
scroll to position [258, 0]
click at [412, 211] on button "D More focus" at bounding box center [468, 213] width 199 height 15
type input "35"
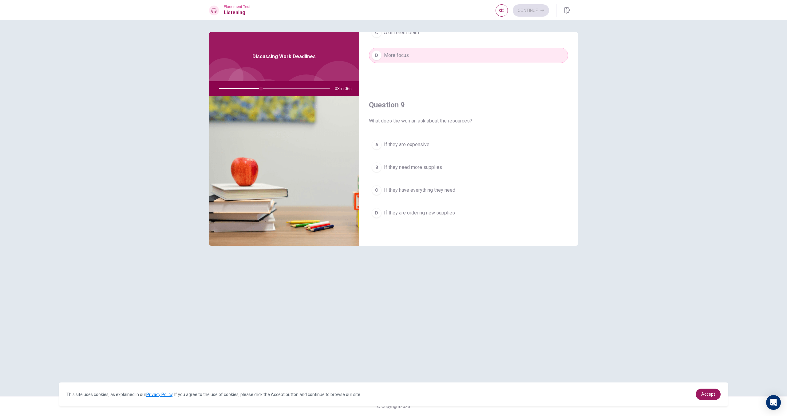
scroll to position [418, 0]
click at [426, 169] on span "If they need more supplies" at bounding box center [413, 165] width 58 height 7
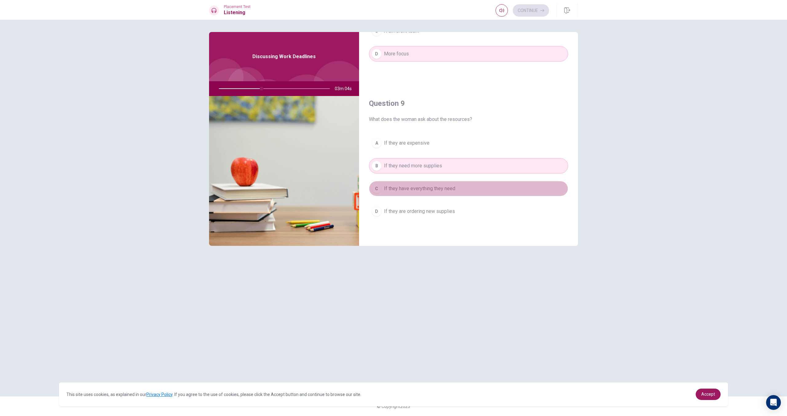
click at [434, 193] on button "C If they have everything they need" at bounding box center [468, 188] width 199 height 15
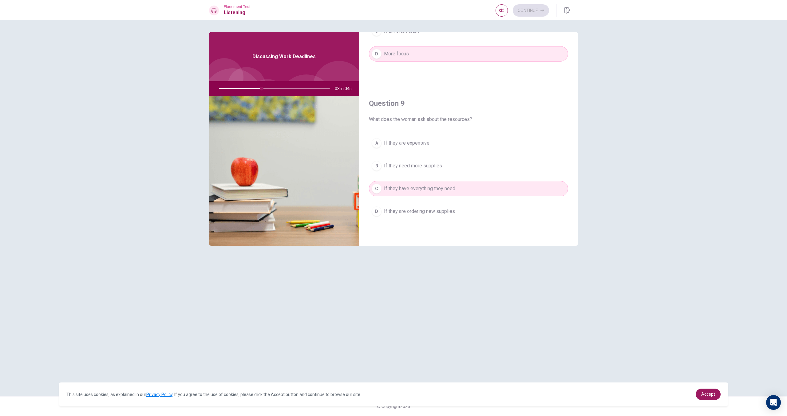
type input "39"
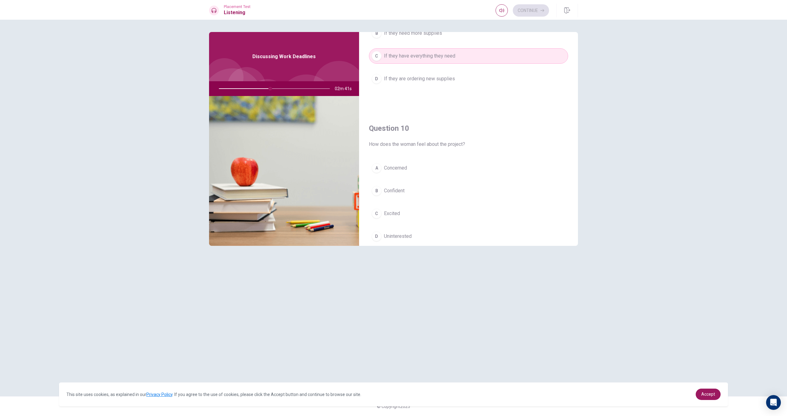
scroll to position [553, 0]
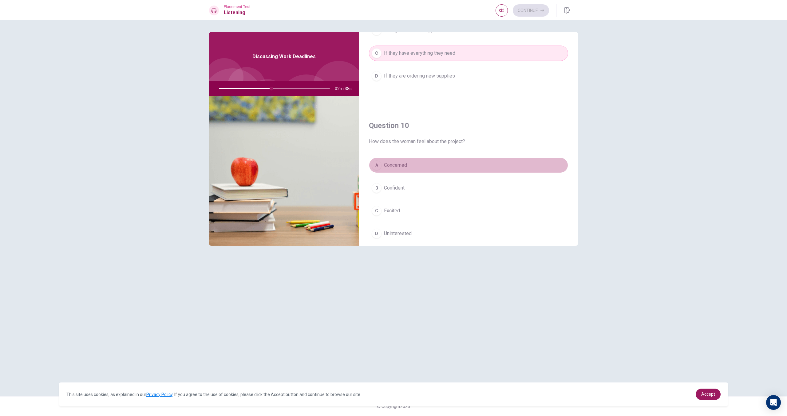
click at [380, 167] on div "A" at bounding box center [377, 165] width 10 height 10
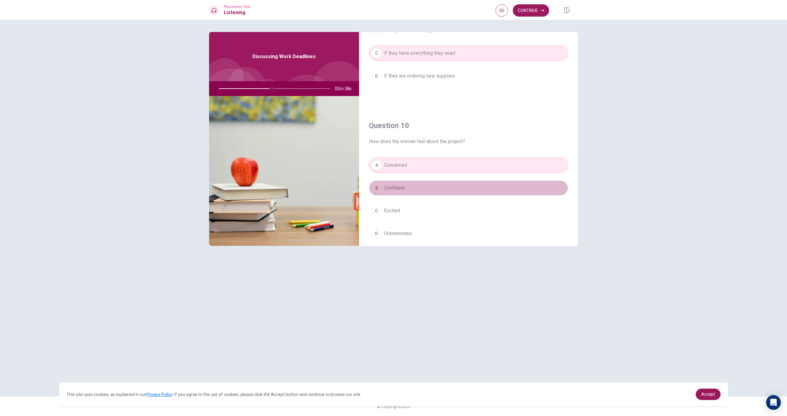
click at [387, 185] on button "B Confident" at bounding box center [468, 187] width 199 height 15
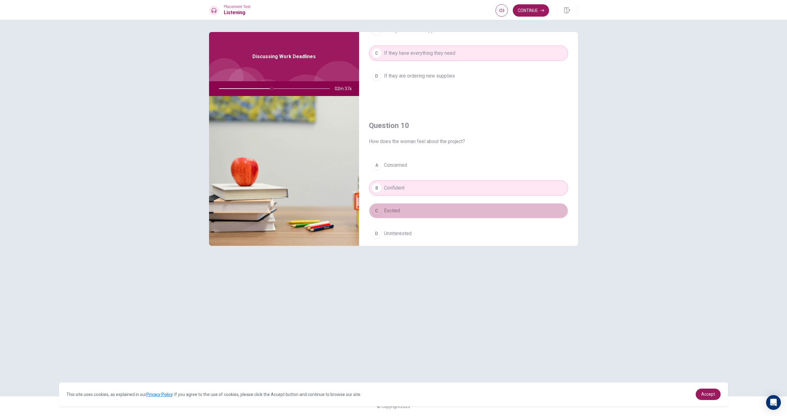
click at [389, 206] on button "C Excited" at bounding box center [468, 210] width 199 height 15
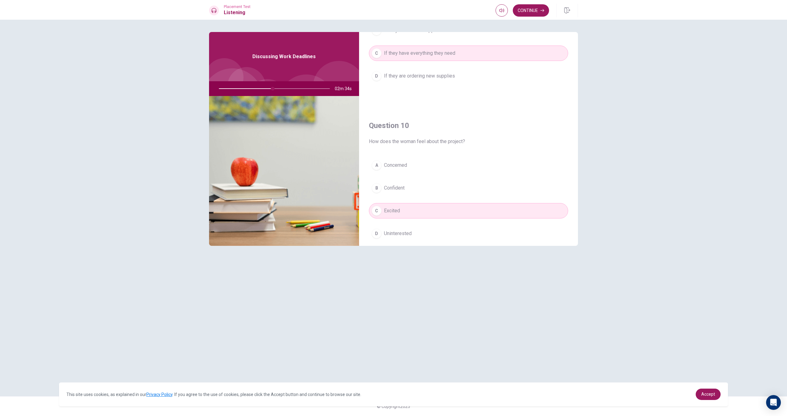
click at [404, 196] on div "A Concerned B Confident C Excited D Uninterested" at bounding box center [468, 205] width 199 height 96
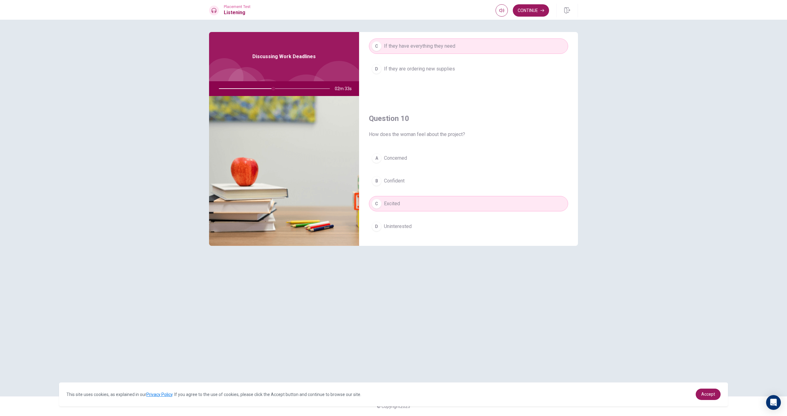
scroll to position [565, 0]
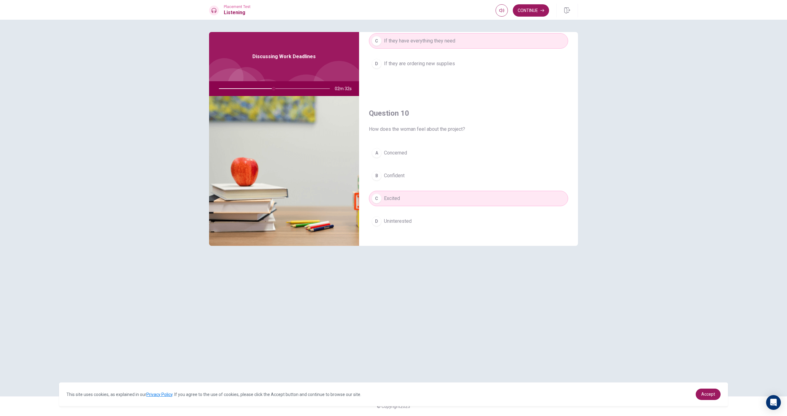
click at [410, 216] on button "D Uninterested" at bounding box center [468, 220] width 199 height 15
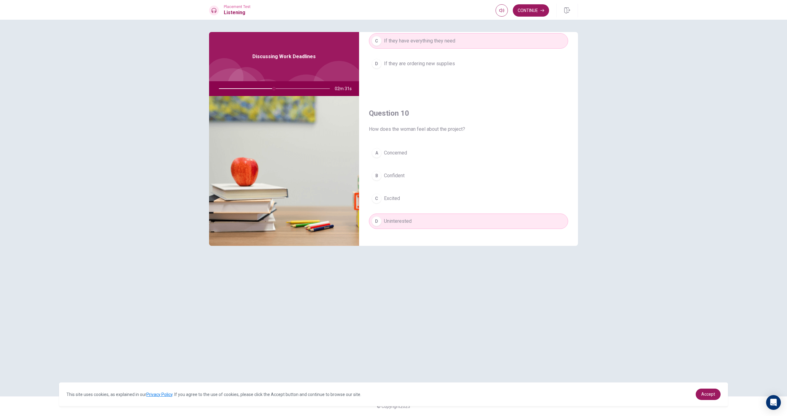
click at [411, 183] on div "A Concerned B Confident C Excited D Uninterested" at bounding box center [468, 193] width 199 height 96
click at [408, 175] on button "B Confident" at bounding box center [468, 175] width 199 height 15
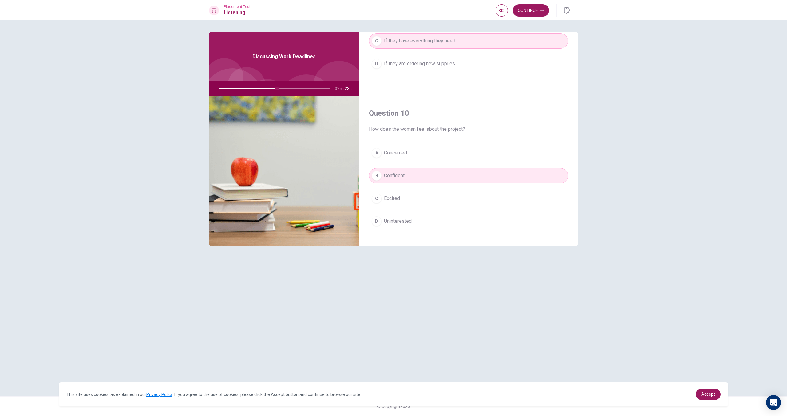
click at [397, 201] on span "Excited" at bounding box center [392, 198] width 16 height 7
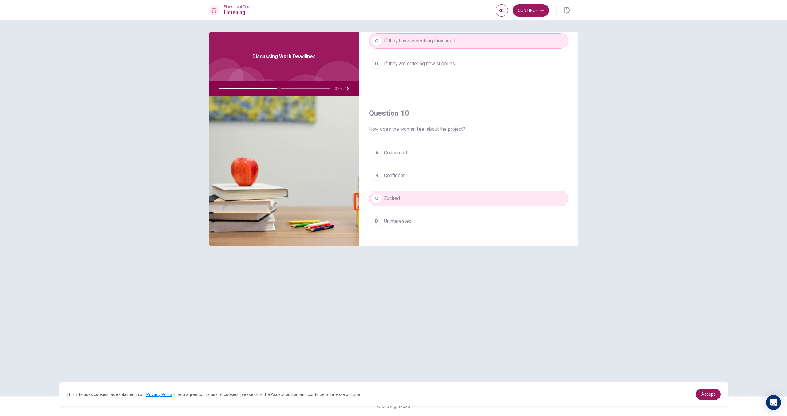
click at [429, 172] on button "B Confident" at bounding box center [468, 175] width 199 height 15
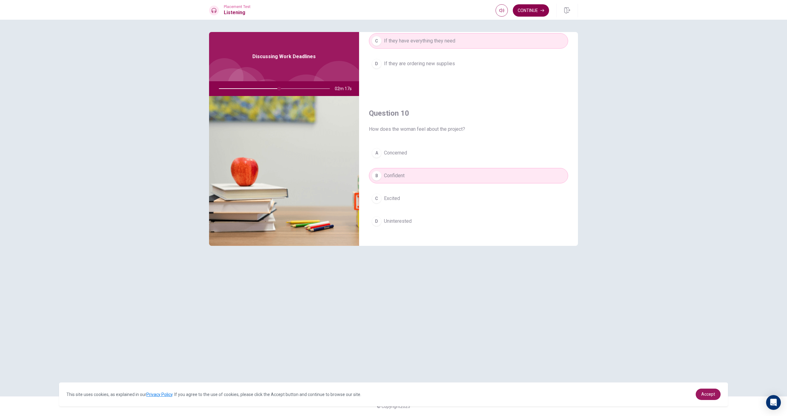
click at [536, 11] on button "Continue" at bounding box center [531, 10] width 36 height 12
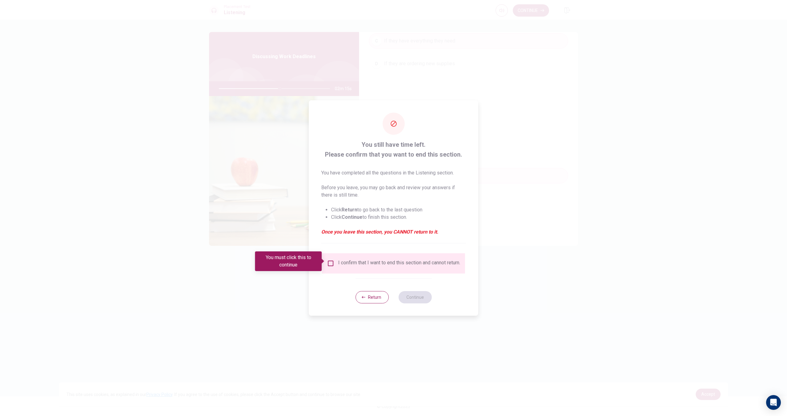
click at [329, 259] on input "You must click this to continue" at bounding box center [330, 262] width 7 height 7
click at [405, 294] on button "Continue" at bounding box center [414, 297] width 33 height 12
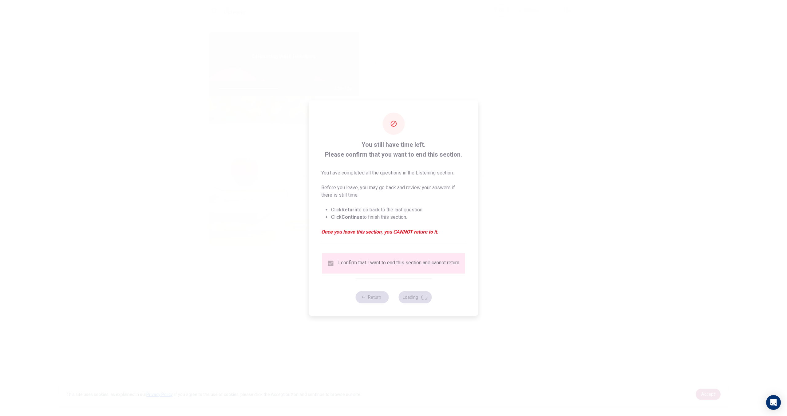
type input "56"
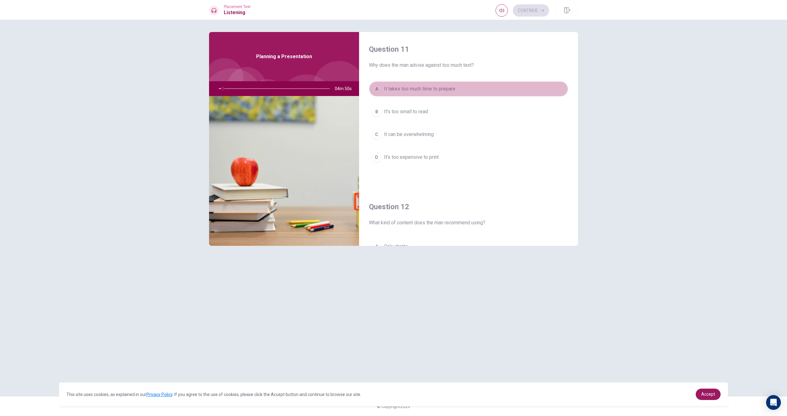
click at [413, 81] on button "A It takes too much time to prepare" at bounding box center [468, 88] width 199 height 15
type input "4"
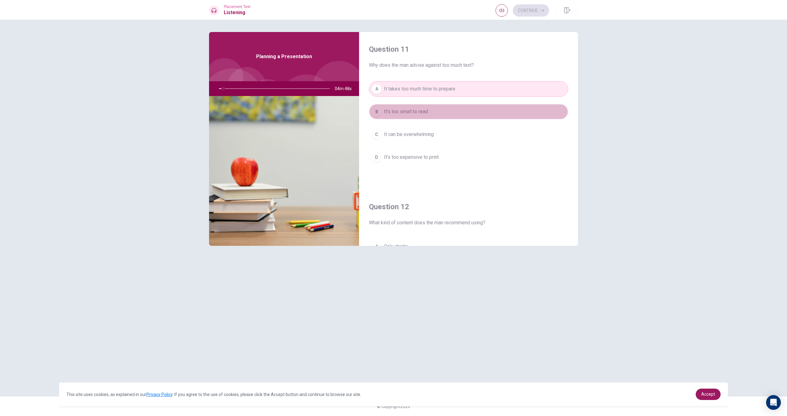
click at [459, 109] on button "B It's too small to read" at bounding box center [468, 111] width 199 height 15
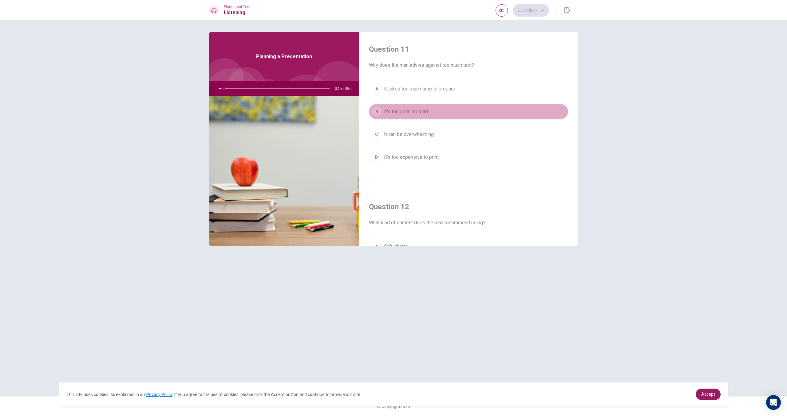
click at [446, 114] on button "B It's too small to read" at bounding box center [468, 111] width 199 height 15
type input "4"
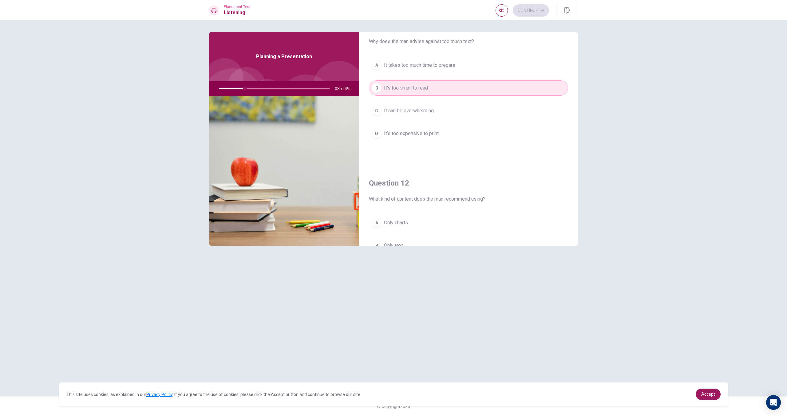
scroll to position [25, 0]
click at [432, 65] on span "It takes too much time to prepare" at bounding box center [419, 64] width 71 height 7
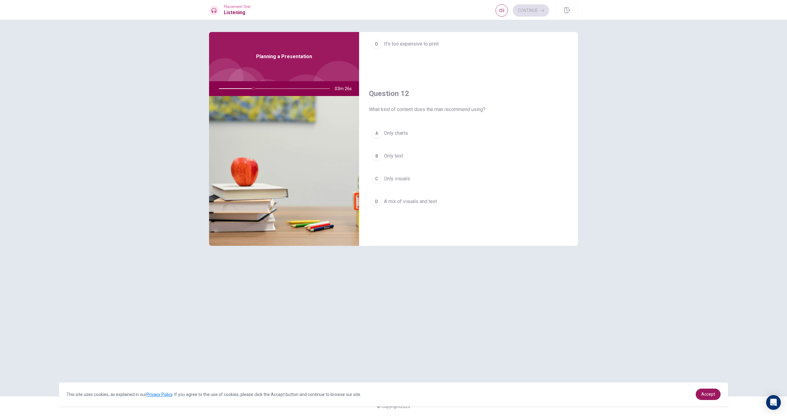
scroll to position [114, 0]
click at [412, 155] on button "B Only text" at bounding box center [468, 155] width 199 height 15
type input "32"
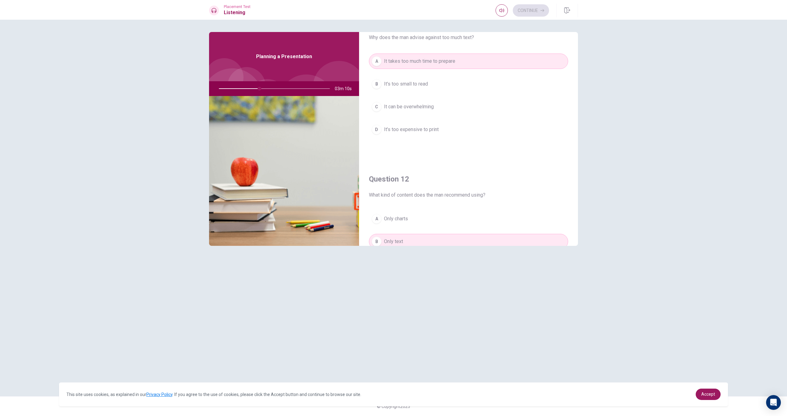
scroll to position [15, 0]
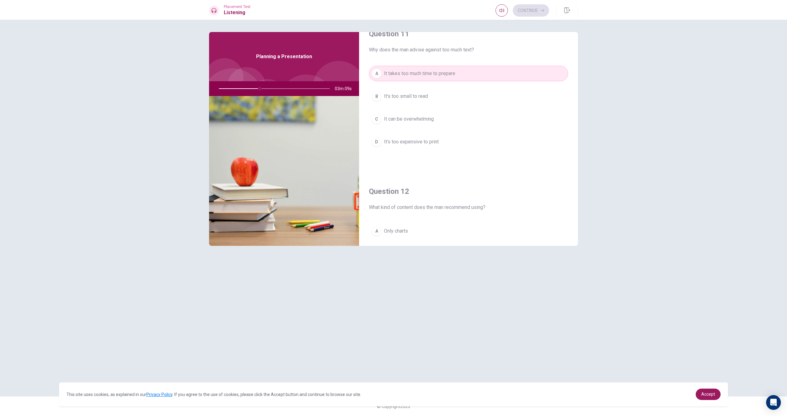
click at [435, 122] on button "C It can be overwhelming" at bounding box center [468, 118] width 199 height 15
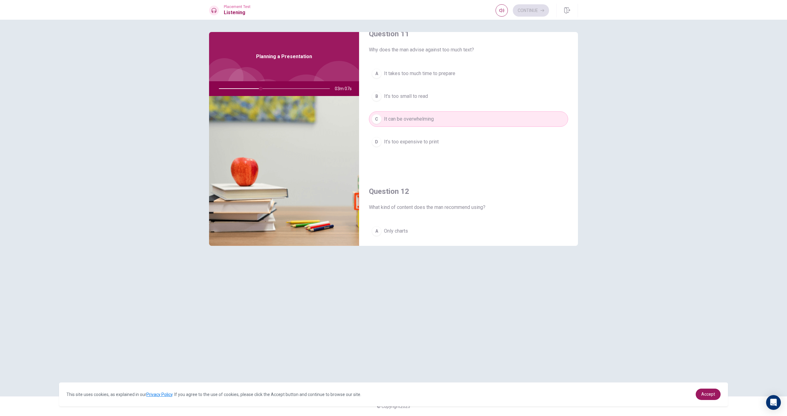
type input "38"
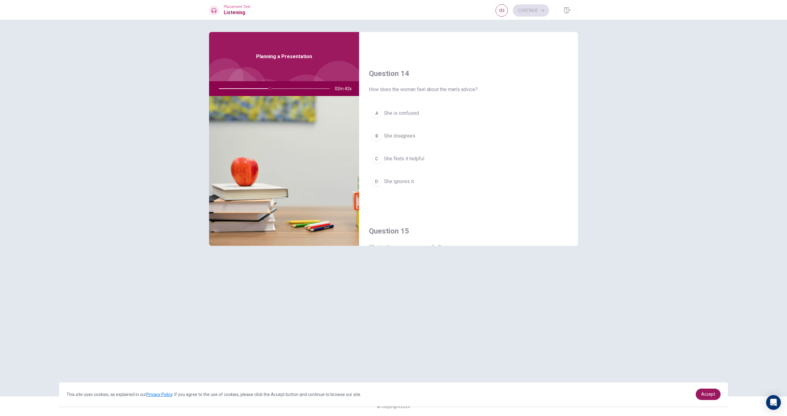
scroll to position [446, 0]
click at [406, 143] on button "B She disagrees" at bounding box center [468, 137] width 199 height 15
type input "47"
click at [399, 147] on span "A phone call" at bounding box center [397, 149] width 26 height 7
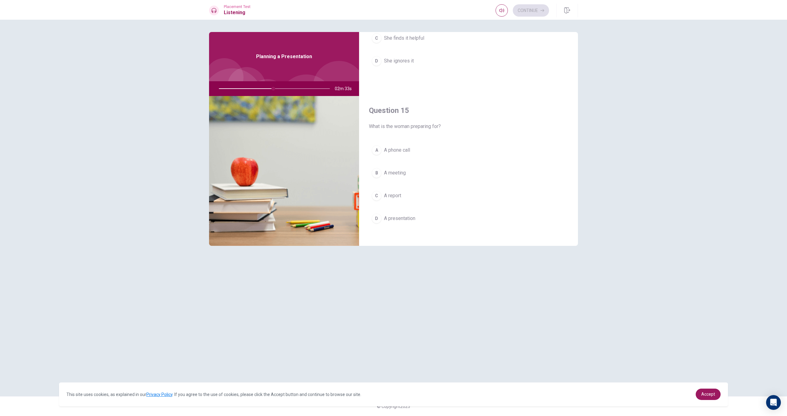
type input "49"
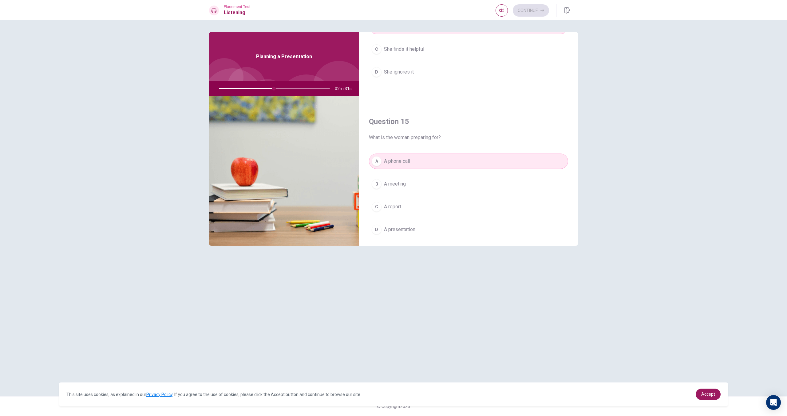
scroll to position [554, 0]
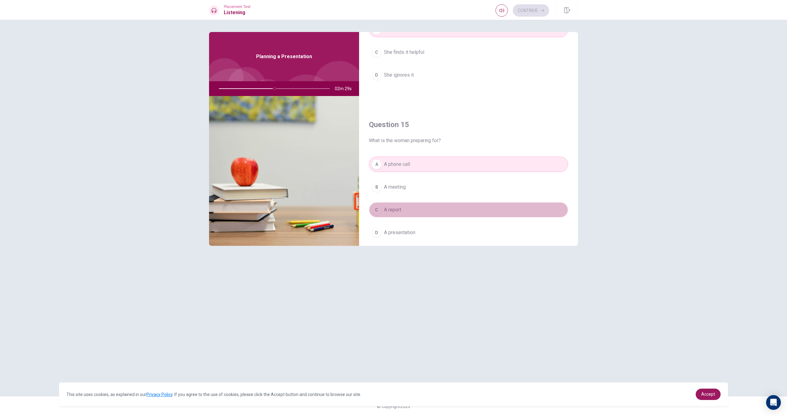
click at [396, 210] on span "A report" at bounding box center [392, 209] width 17 height 7
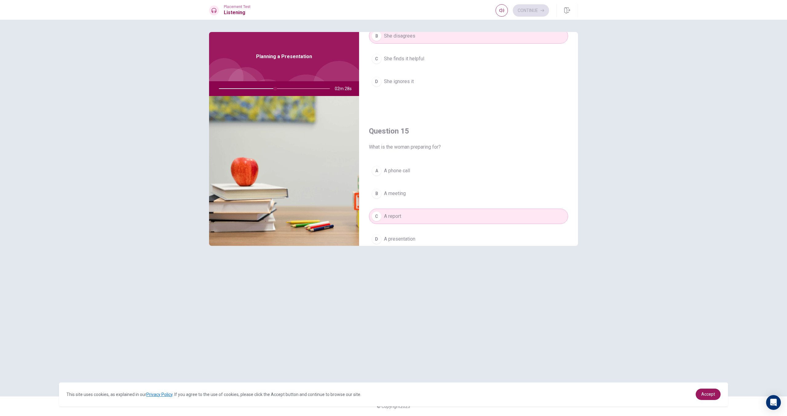
type input "51"
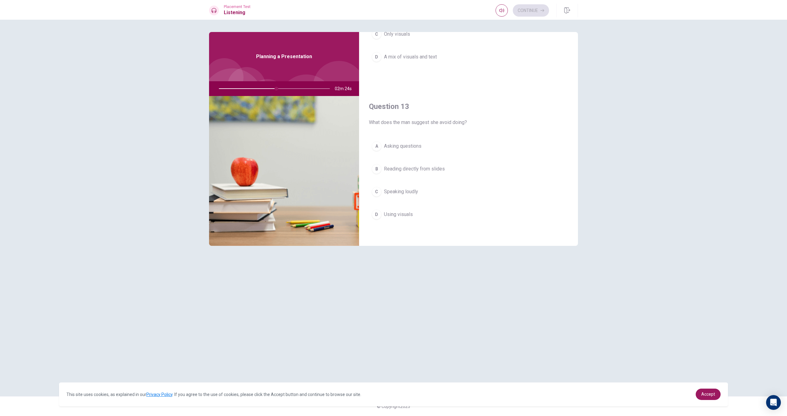
scroll to position [255, 0]
click at [408, 171] on span "Reading directly from slides" at bounding box center [414, 171] width 61 height 7
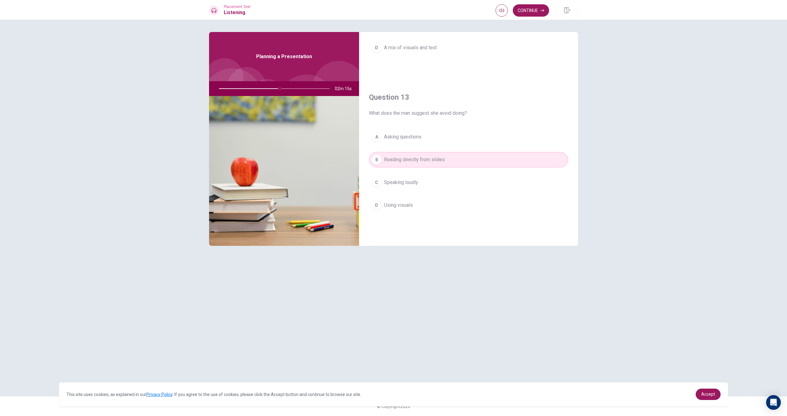
scroll to position [268, 0]
click at [422, 185] on button "C Speaking loudly" at bounding box center [468, 179] width 199 height 15
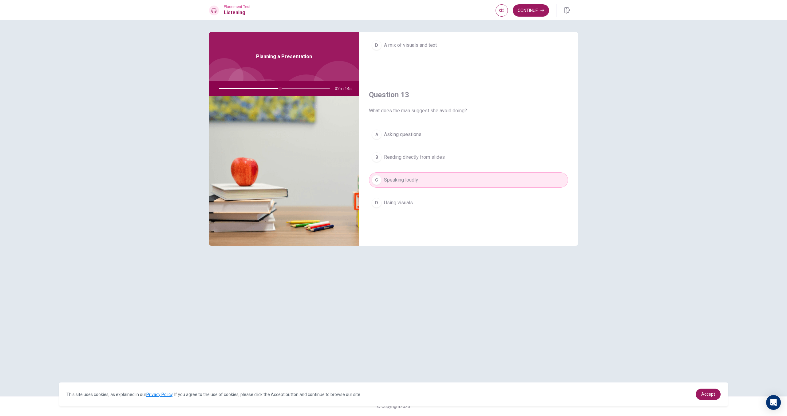
scroll to position [271, 0]
click at [398, 135] on span "Asking questions" at bounding box center [402, 132] width 37 height 7
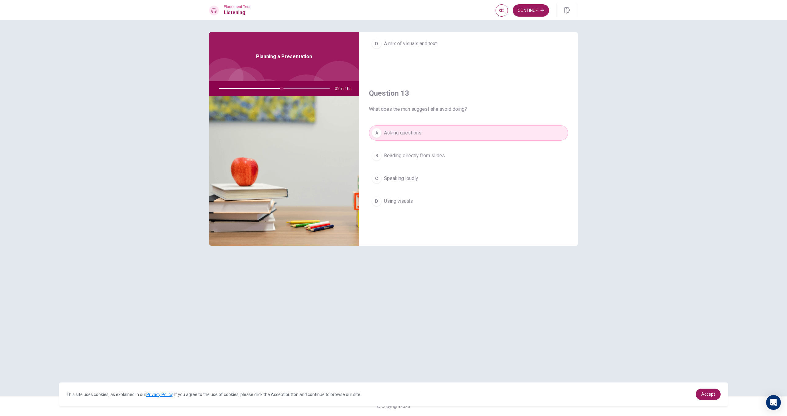
click at [421, 185] on button "C Speaking loudly" at bounding box center [468, 178] width 199 height 15
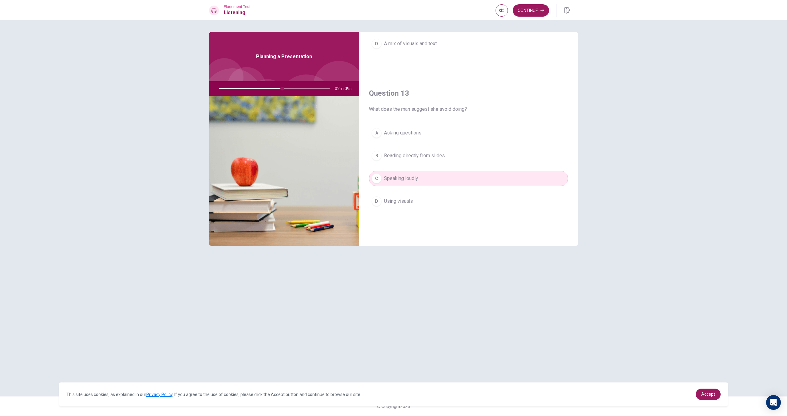
type input "57"
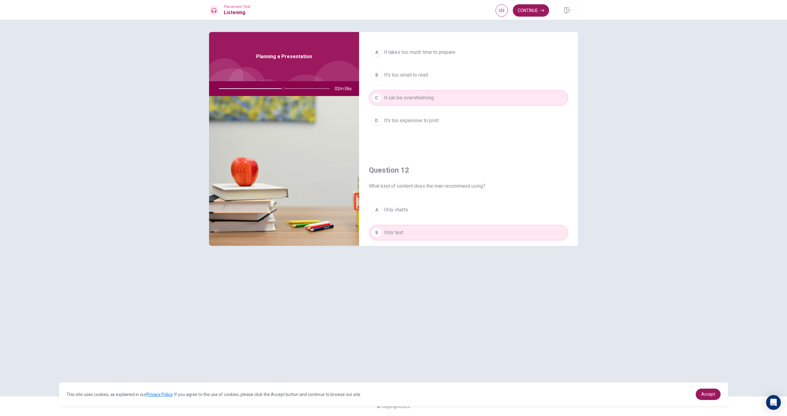
scroll to position [25, 0]
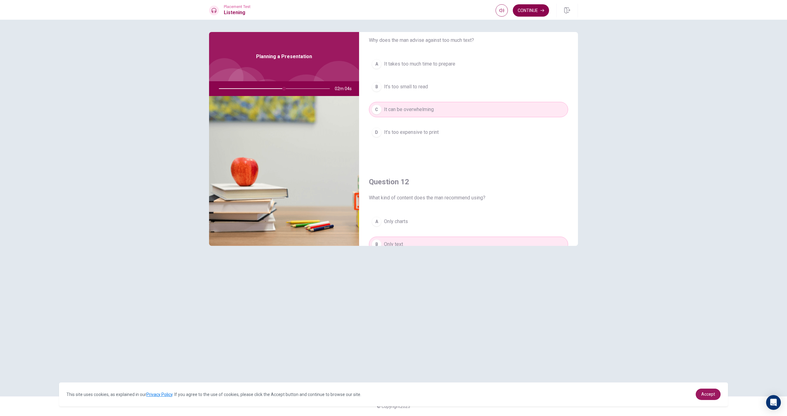
click at [527, 13] on button "Continue" at bounding box center [531, 10] width 36 height 12
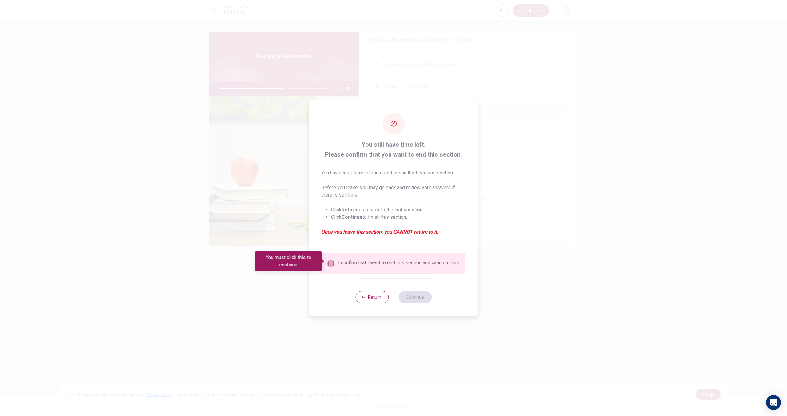
drag, startPoint x: 329, startPoint y: 262, endPoint x: 338, endPoint y: 262, distance: 9.2
click at [329, 262] on input "You must click this to continue" at bounding box center [330, 262] width 7 height 7
click at [426, 301] on button "Continue" at bounding box center [414, 297] width 33 height 12
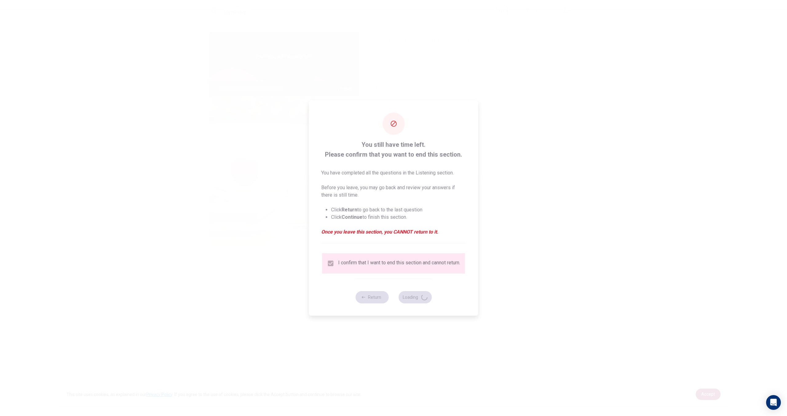
type input "61"
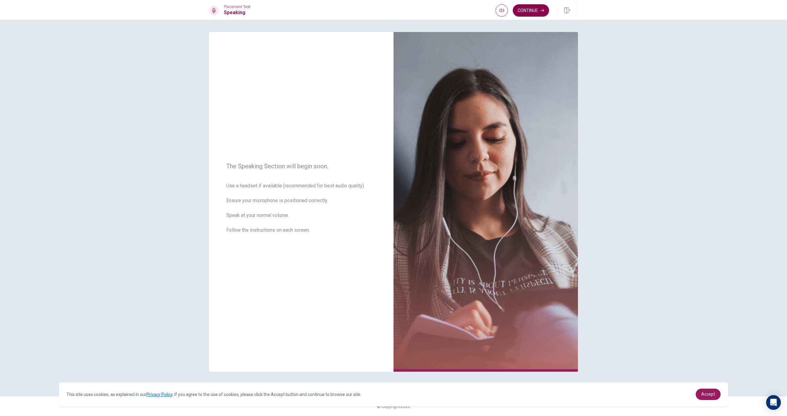
click at [537, 7] on button "Continue" at bounding box center [531, 10] width 36 height 12
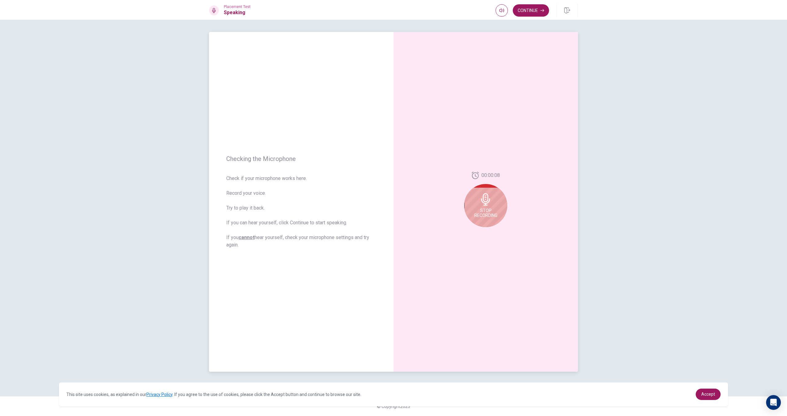
click at [486, 198] on icon at bounding box center [485, 199] width 9 height 12
click at [485, 198] on icon at bounding box center [485, 201] width 9 height 12
click at [530, 11] on button "Continue" at bounding box center [531, 10] width 36 height 12
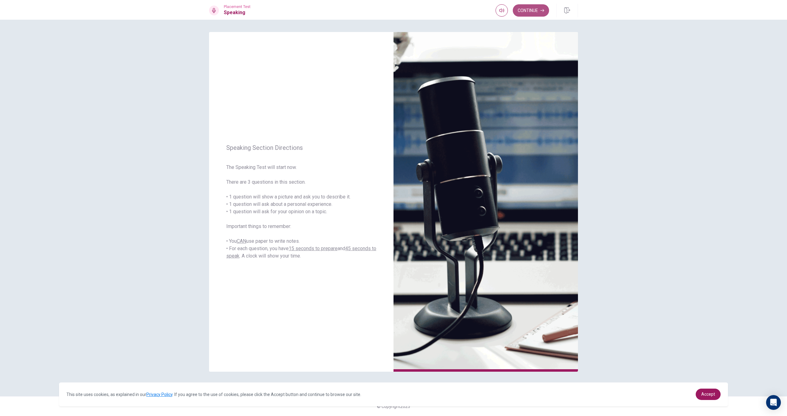
click at [532, 13] on button "Continue" at bounding box center [531, 10] width 36 height 12
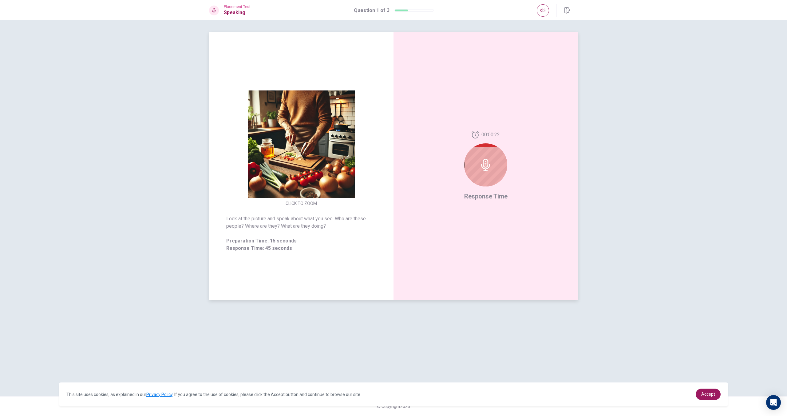
click at [491, 157] on div at bounding box center [485, 164] width 43 height 43
click at [491, 165] on icon at bounding box center [485, 165] width 12 height 12
click at [486, 179] on div at bounding box center [485, 164] width 43 height 43
click at [483, 159] on icon at bounding box center [485, 165] width 12 height 12
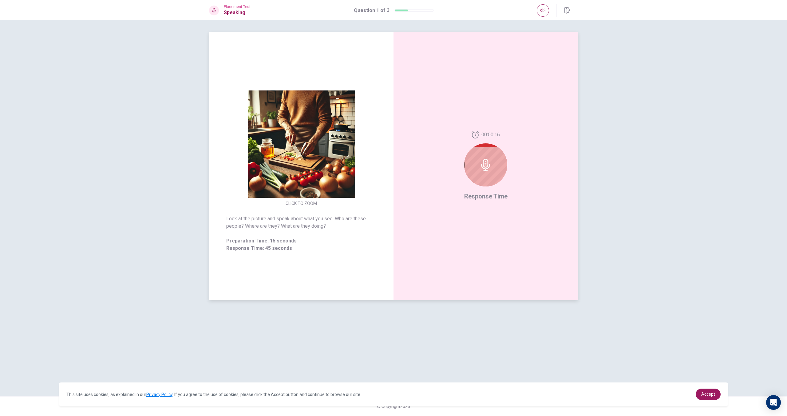
click at [484, 159] on icon at bounding box center [485, 165] width 9 height 12
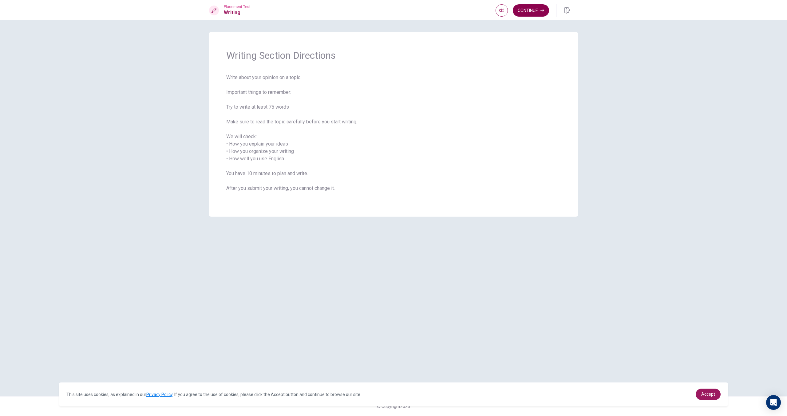
click at [526, 11] on button "Continue" at bounding box center [531, 10] width 36 height 12
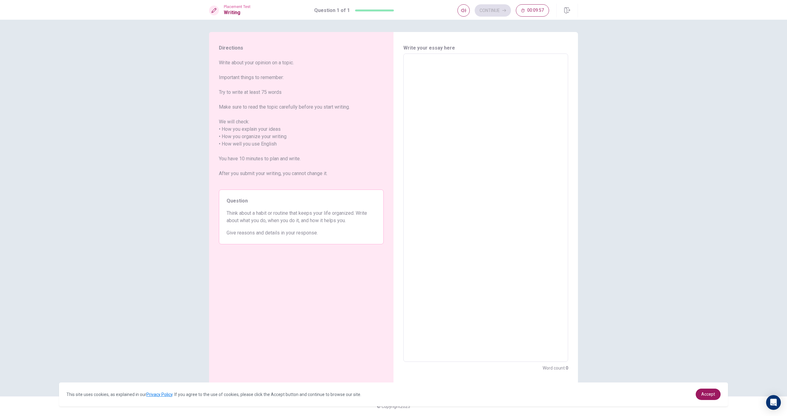
click at [475, 101] on textarea at bounding box center [486, 208] width 156 height 298
type textarea "i"
type textarea "x"
type textarea "i"
type textarea "x"
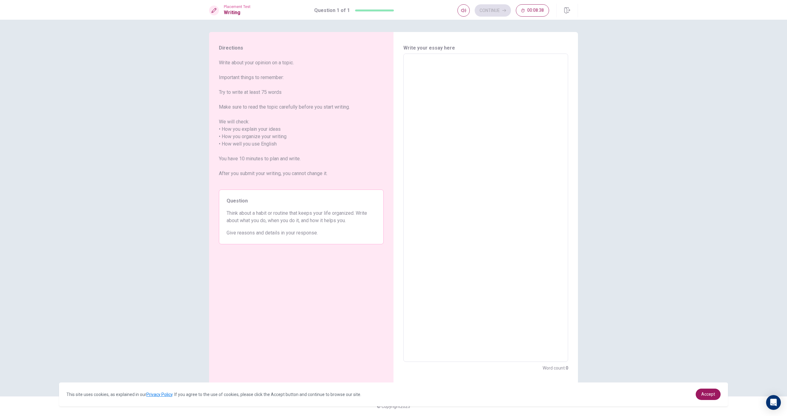
type textarea "I"
type textarea "x"
type textarea "I"
type textarea "x"
type textarea "I a"
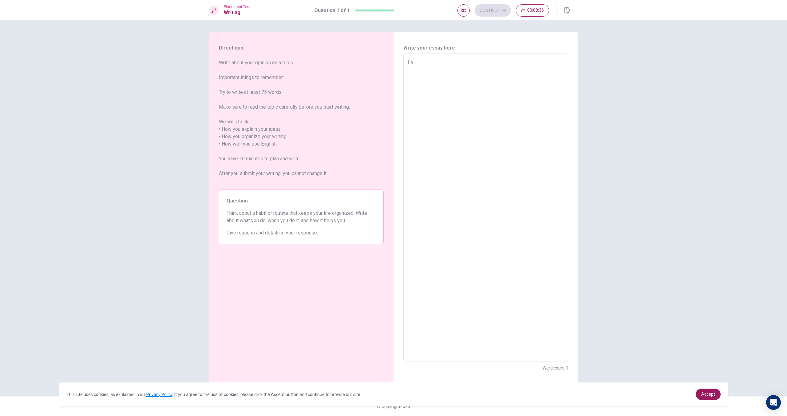
type textarea "x"
type textarea "I al"
type textarea "x"
type textarea "I alw"
type textarea "x"
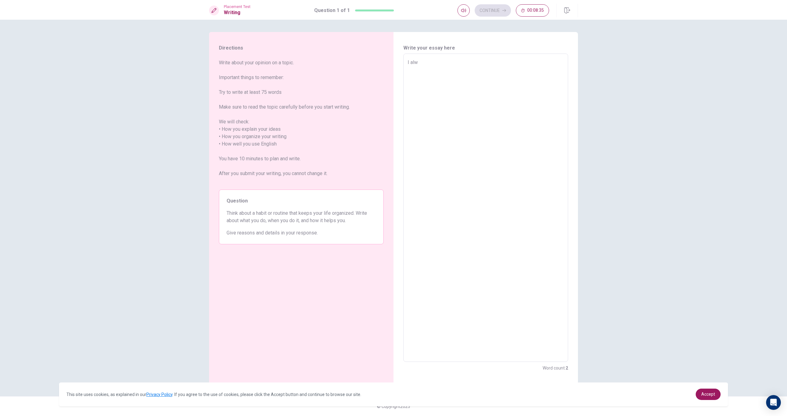
type textarea "I alwa"
type textarea "x"
type textarea "I alway"
type textarea "x"
type textarea "I always"
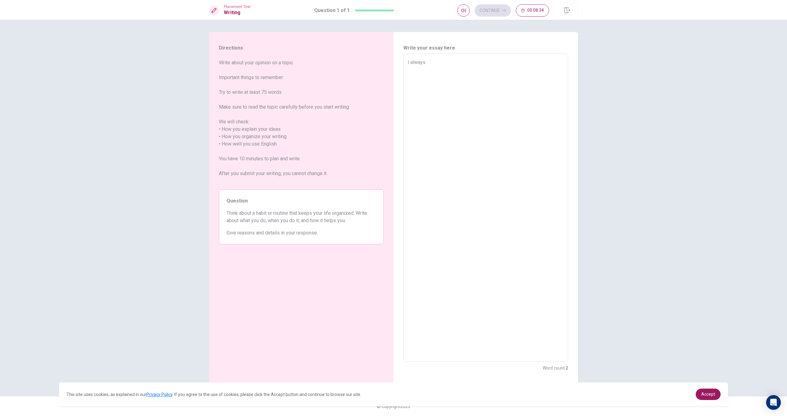
type textarea "x"
type textarea "I always"
type textarea "x"
type textarea "I always f"
type textarea "x"
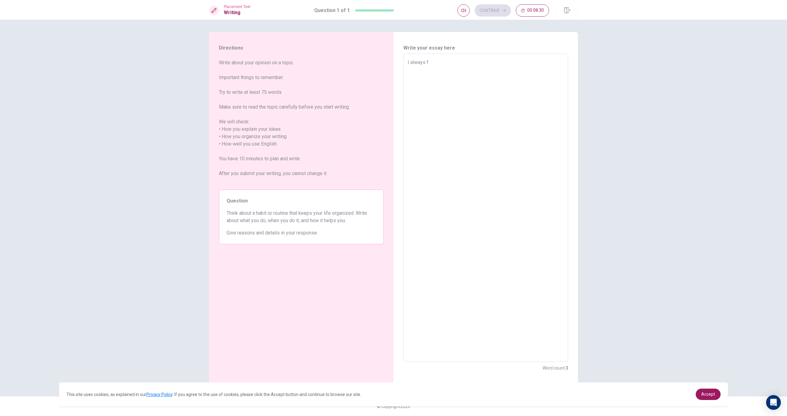
type textarea "I always fo"
type textarea "x"
type textarea "I always for"
type textarea "x"
type textarea "I always forg"
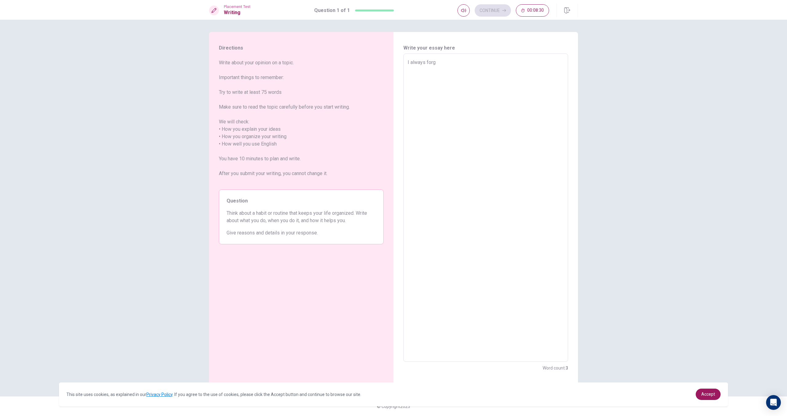
type textarea "x"
type textarea "I always forge"
type textarea "x"
type textarea "I always forget"
type textarea "x"
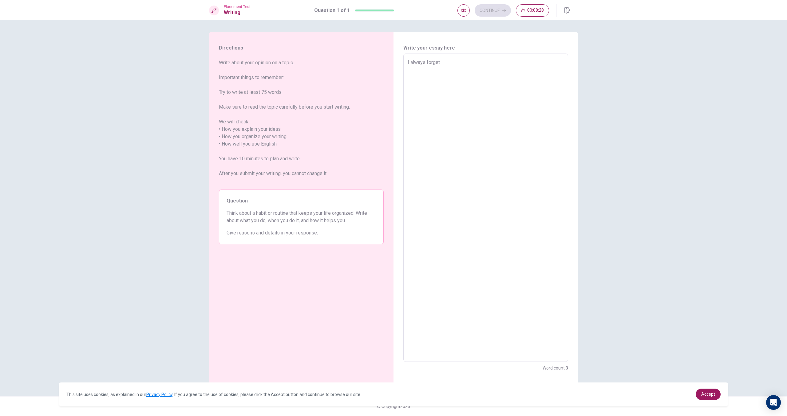
type textarea "I always forget"
type textarea "x"
type textarea "I always forget a"
type textarea "x"
type textarea "I always forget an"
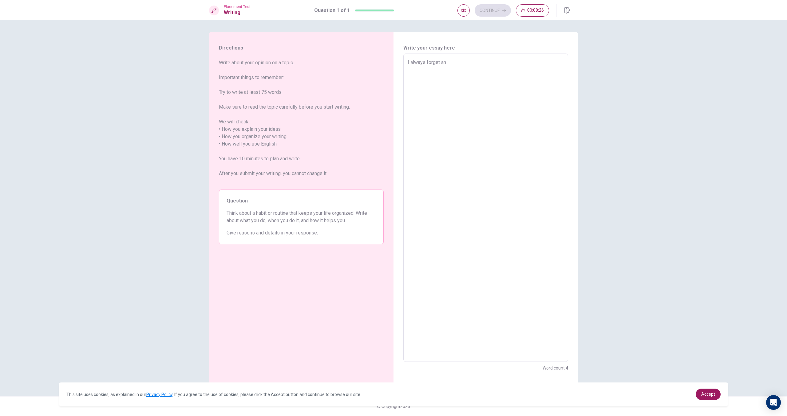
type textarea "x"
type textarea "I always forget any"
type textarea "x"
type textarea "I always forget any"
type textarea "x"
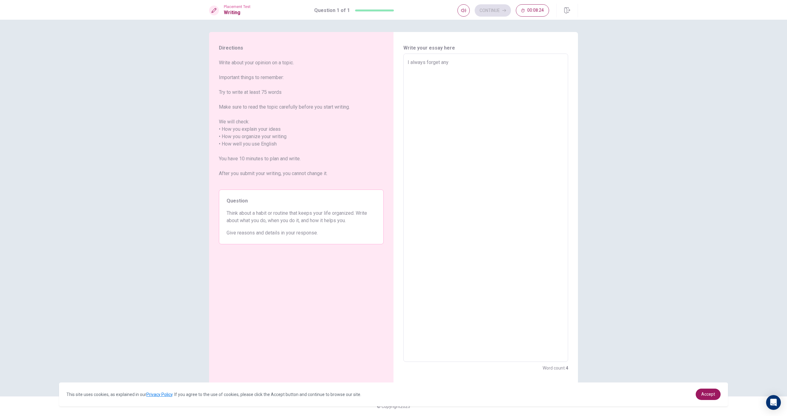
type textarea "I always forget any t"
type textarea "x"
type textarea "I always forget any th"
type textarea "x"
type textarea "I always forget any thi"
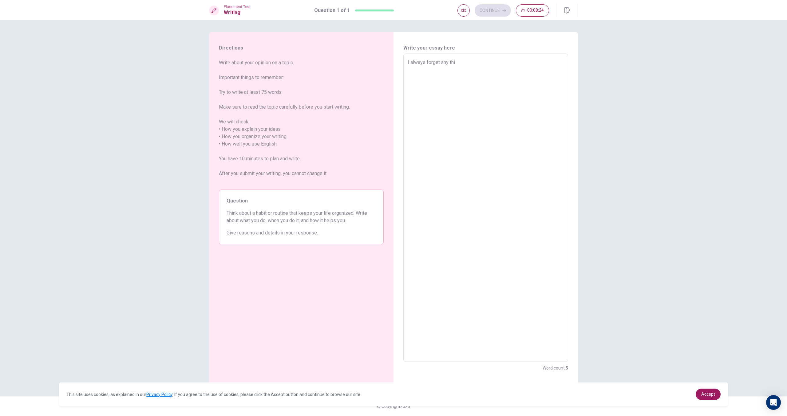
type textarea "x"
type textarea "I always forget any thin"
type textarea "x"
type textarea "I always forget any thing"
type textarea "x"
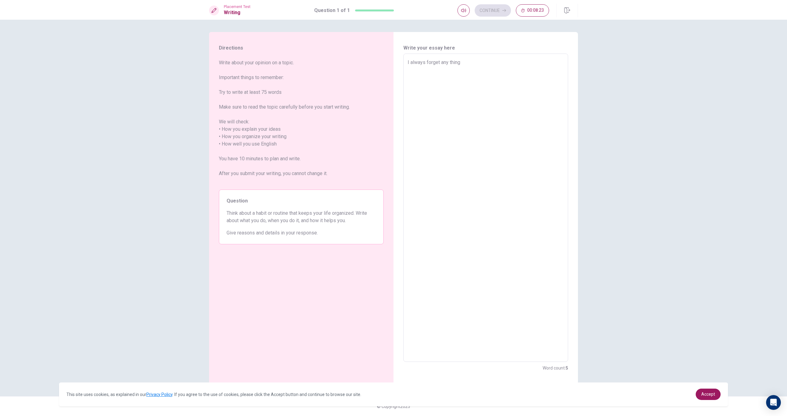
type textarea "I always forget any thing"
type textarea "x"
type textarea "I always forget any thing i"
type textarea "x"
type textarea "I always forget any thing in"
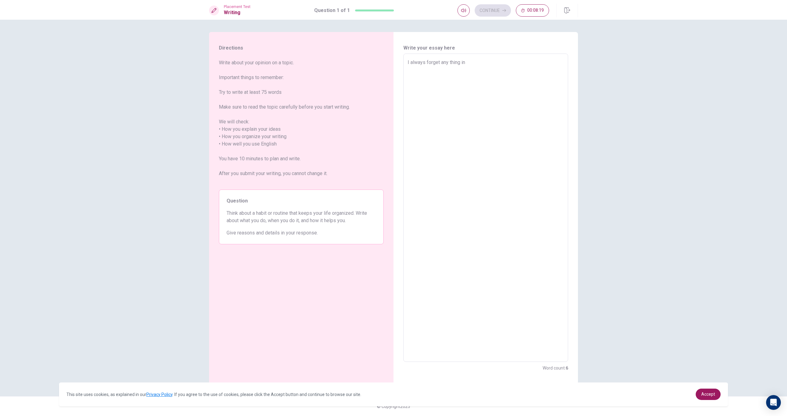
type textarea "x"
type textarea "I always forget any thing in"
type textarea "x"
type textarea "I always forget any thing in a"
type textarea "x"
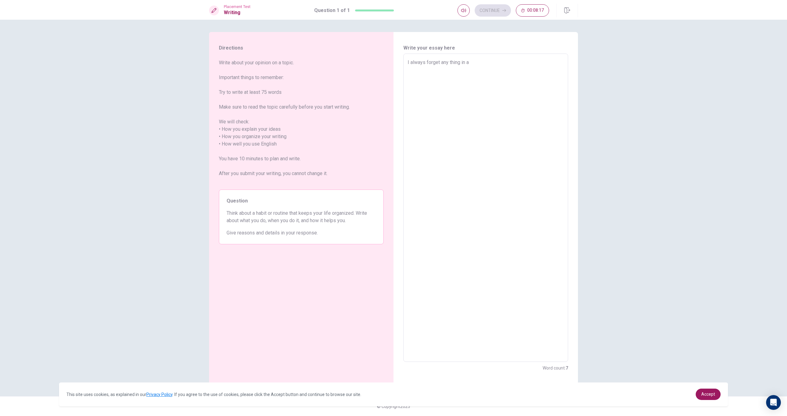
type textarea "I always forget any thing in a"
type textarea "x"
type textarea "I always forget any thing in a d"
type textarea "x"
type textarea "I always forget any thing in a da"
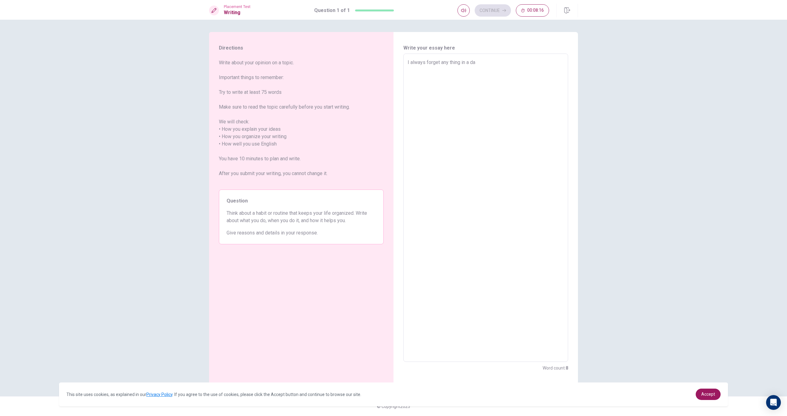
type textarea "x"
type textarea "I always forget any thing in a day"
type textarea "x"
type textarea "I always forget any thing in a day"
type textarea "x"
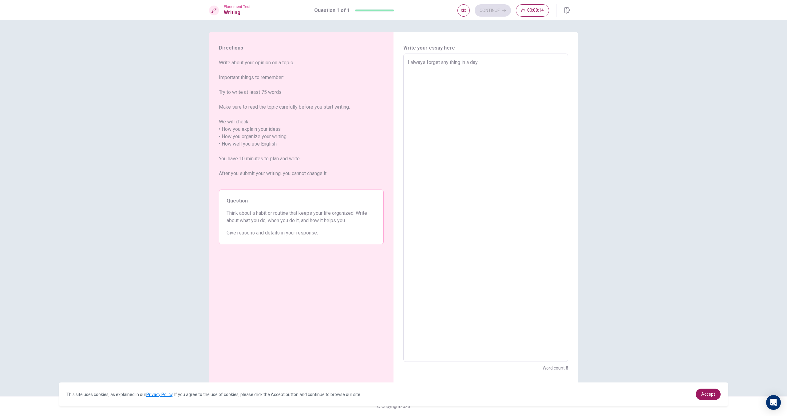
type textarea "I always forget any thing in a day"
type textarea "x"
type textarea "I always forget any thing in a day."
type textarea "x"
type textarea "I always forget any thing in a day."
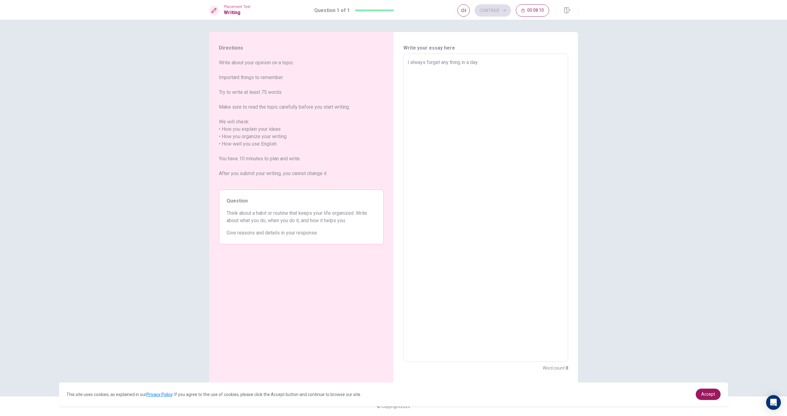
type textarea "x"
type textarea "I always forget any thing in a day. s"
type textarea "x"
type textarea "I always forget any thing in a day. so"
type textarea "x"
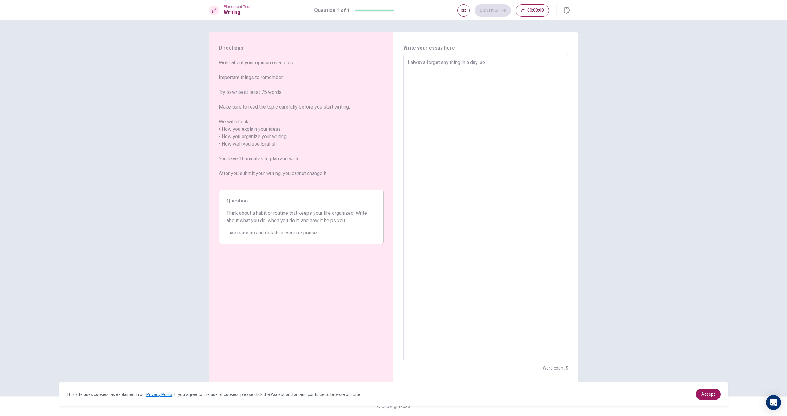
type textarea "I always forget any thing in a day. so,"
type textarea "x"
type textarea "I always forget any thing in a day. so,i"
type textarea "x"
type textarea "I always forget any thing in a day. so,i"
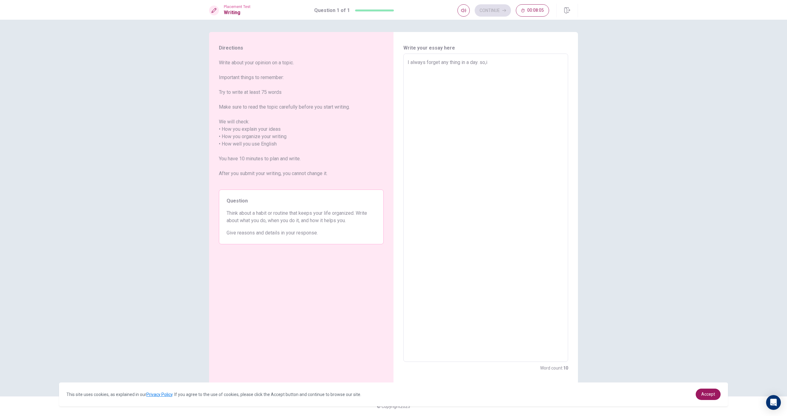
type textarea "x"
type textarea "I always forget any thing in a day. so,i a"
type textarea "x"
type textarea "I always forget any thing in a day. so,i"
type textarea "x"
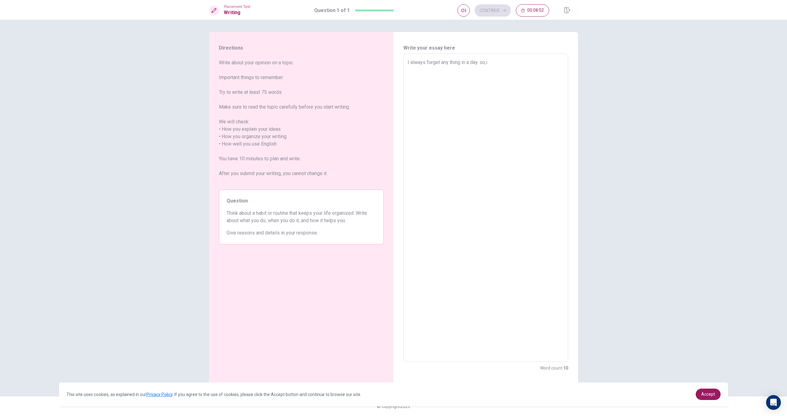
type textarea "I always forget any thing in a day. so,i I"
type textarea "x"
type textarea "I always forget any thing in a day. so,i Ia"
type textarea "x"
type textarea "I always forget any thing in a day. so,i I"
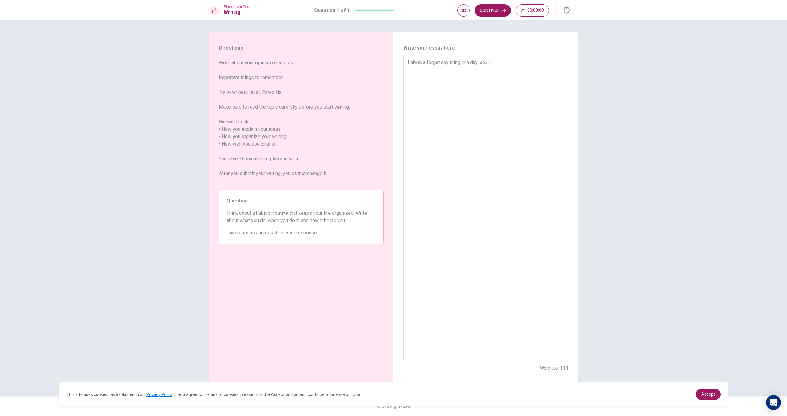
type textarea "x"
type textarea "I always forget any thing in a day. so,i"
type textarea "x"
type textarea "I always forget any thing in a day. so,i"
type textarea "x"
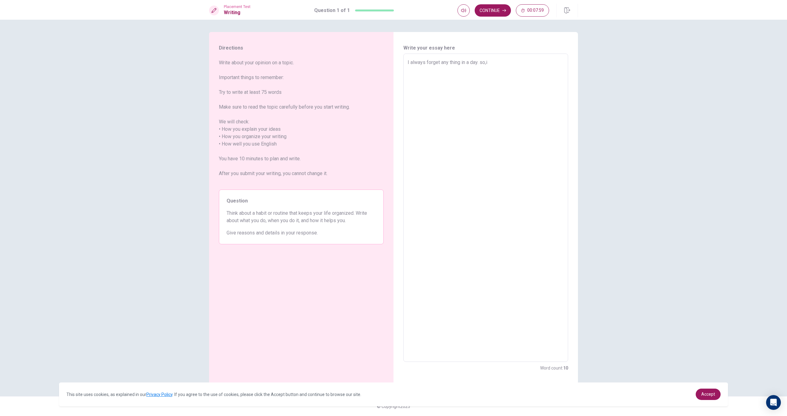
type textarea "I always forget any thing in a day. so,"
type textarea "x"
type textarea "I always forget any thing in a day. so,I"
type textarea "x"
type textarea "I always forget any thing in a day. so,Ia"
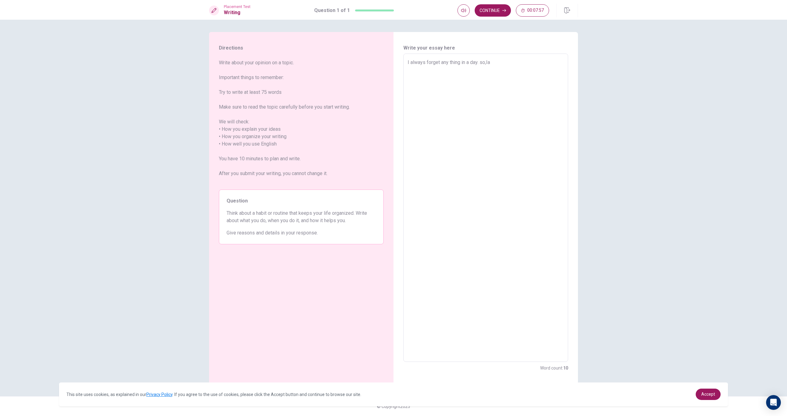
type textarea "x"
type textarea "I always forget any thing in a day. so,Ial"
type textarea "x"
type textarea "I always forget any thing in a day. so,Ialw"
type textarea "x"
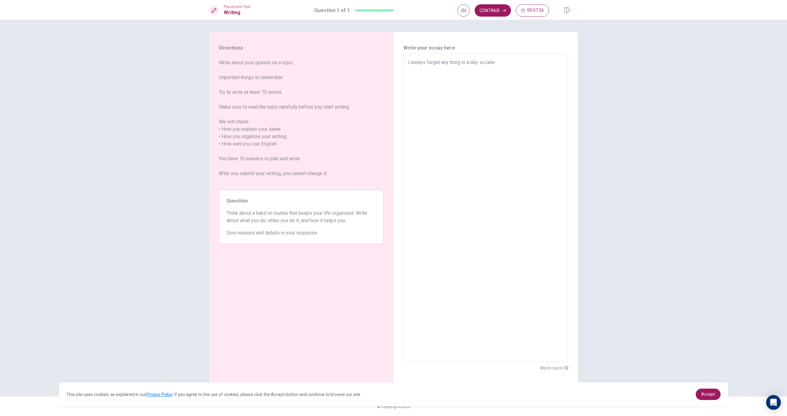
type textarea "I always forget any thing in a day. so,[GEOGRAPHIC_DATA]"
type textarea "x"
type textarea "I always forget any thing in a day. so,[GEOGRAPHIC_DATA]"
type textarea "x"
type textarea "I always forget any thing in a day. so,Ialways"
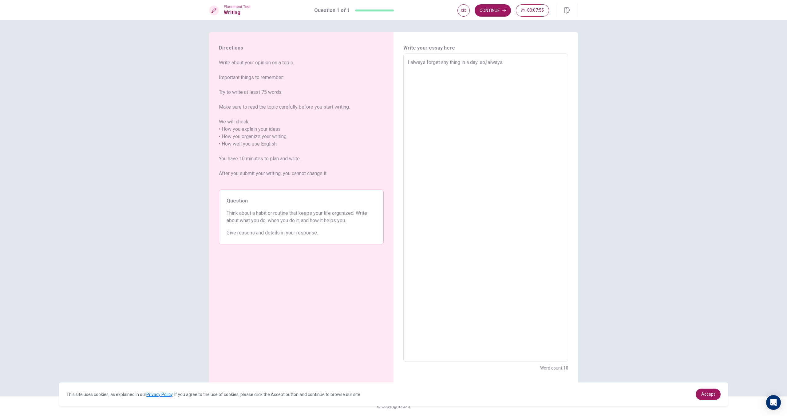
type textarea "x"
type textarea "I always forget any thing in a day. so,[GEOGRAPHIC_DATA]"
type textarea "x"
type textarea "I always forget any thing in a day. so,[GEOGRAPHIC_DATA]"
type textarea "x"
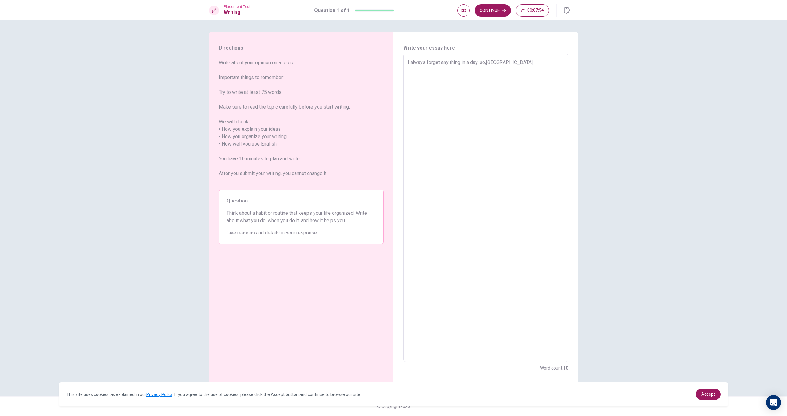
type textarea "I always forget any thing in a day. so,Ialw"
type textarea "x"
type textarea "I always forget any thing in a day. so,Ial"
type textarea "x"
type textarea "I always forget any thing in a day. so,Ia"
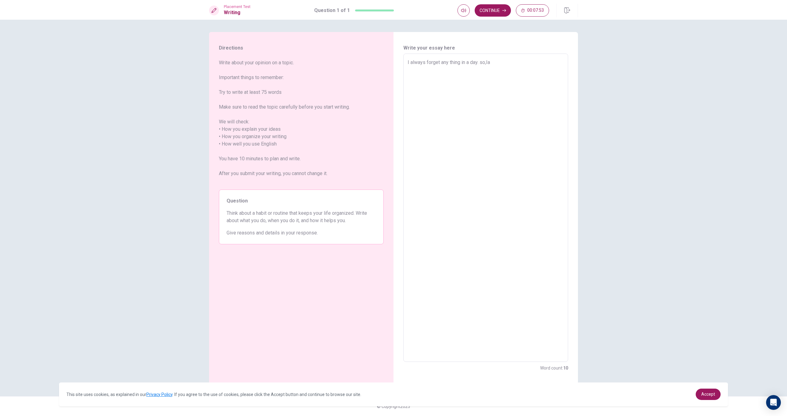
type textarea "x"
type textarea "I always forget any thing in a day. so,I"
type textarea "x"
type textarea "I always forget any thing in a day. so,I"
type textarea "x"
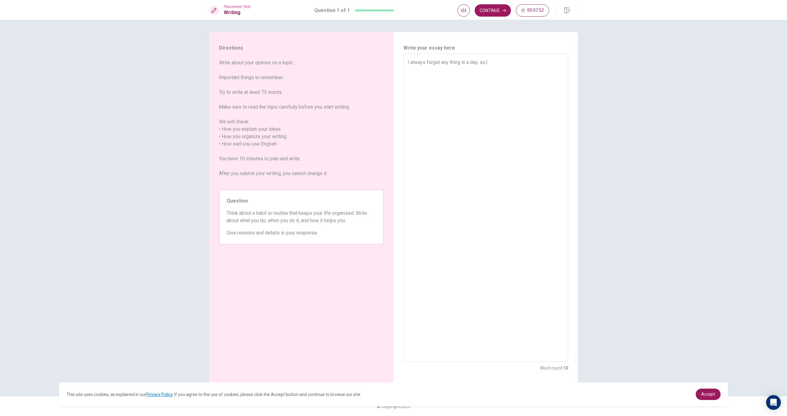
type textarea "I always forget any thing in a day. so,I a"
type textarea "x"
type textarea "I always forget any thing in a day. so,I al"
type textarea "x"
type textarea "I always forget any thing in a day. so,I alw"
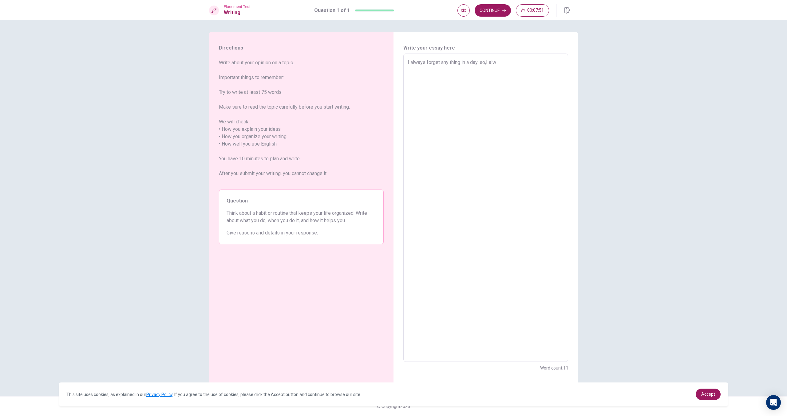
type textarea "x"
type textarea "I always forget any thing in a day. so,I alwa"
type textarea "x"
type textarea "I always forget any thing in a day. so,I [GEOGRAPHIC_DATA]"
type textarea "x"
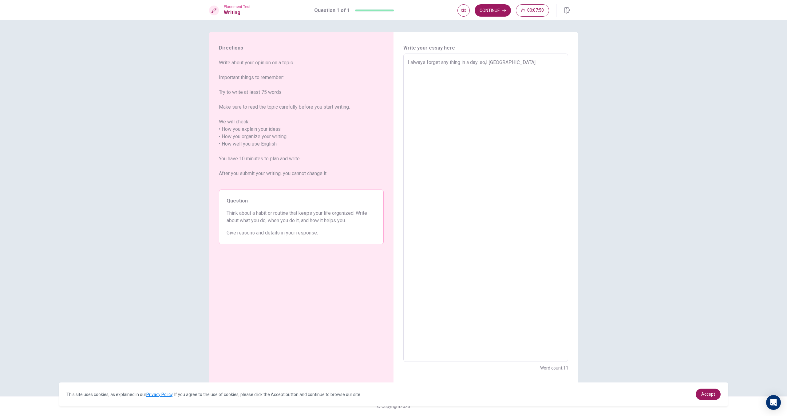
type textarea "I always forget any thing in a day. so,I always"
type textarea "x"
type textarea "I always forget any thing in a day. so,I always"
type textarea "x"
type textarea "I always forget any thing in a day. so,I always w"
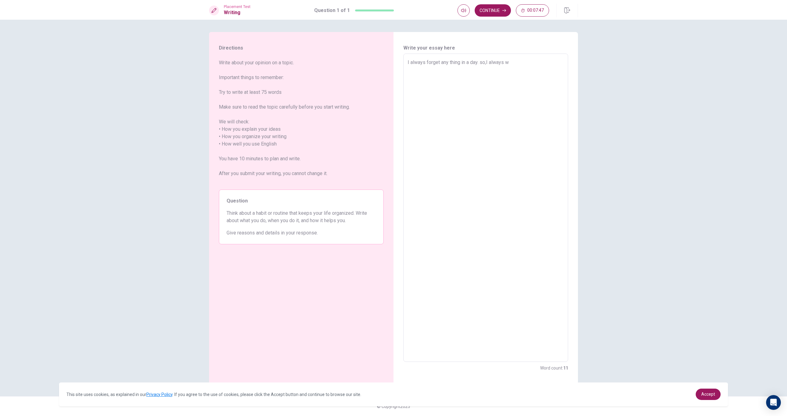
type textarea "x"
type textarea "I always forget any thing in a day. so,I always wr"
type textarea "x"
type textarea "I always forget any thing in a day. so,I always wri"
type textarea "x"
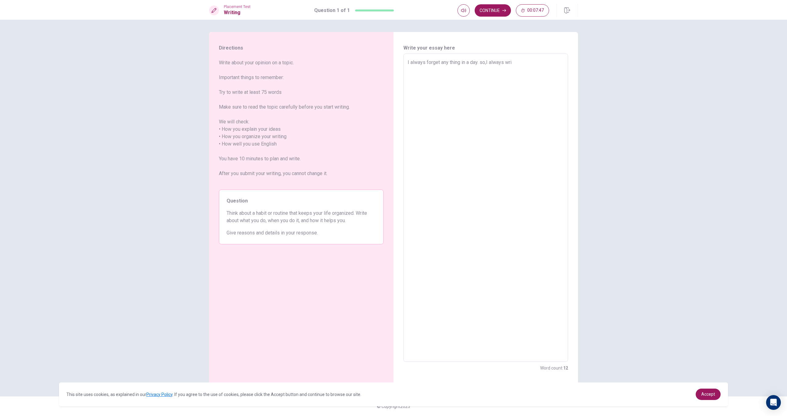
type textarea "I always forget any thing in a day. so,I always writ"
type textarea "x"
type textarea "I always forget any thing in a day. so,I always write"
type textarea "x"
type textarea "I always forget any thing in a day. so,I always write"
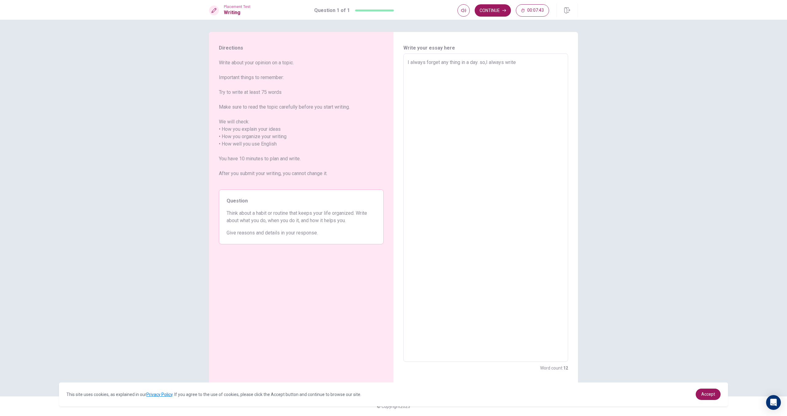
type textarea "x"
type textarea "I always forget any thing in a day. so,I always write i"
type textarea "x"
type textarea "I always forget any thing in a day. so,I always write im"
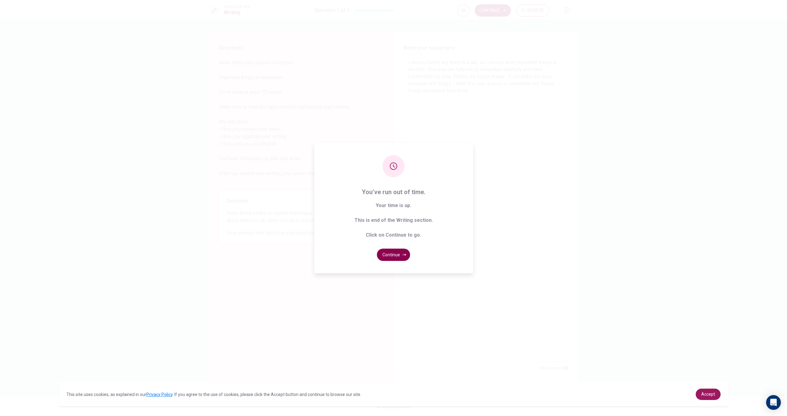
click at [386, 255] on button "Continue" at bounding box center [393, 254] width 33 height 12
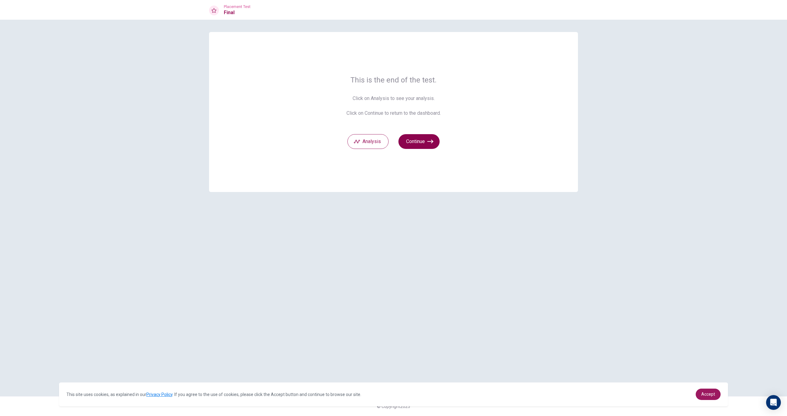
click at [419, 146] on button "Continue" at bounding box center [418, 141] width 41 height 15
